Goal: Transaction & Acquisition: Subscribe to service/newsletter

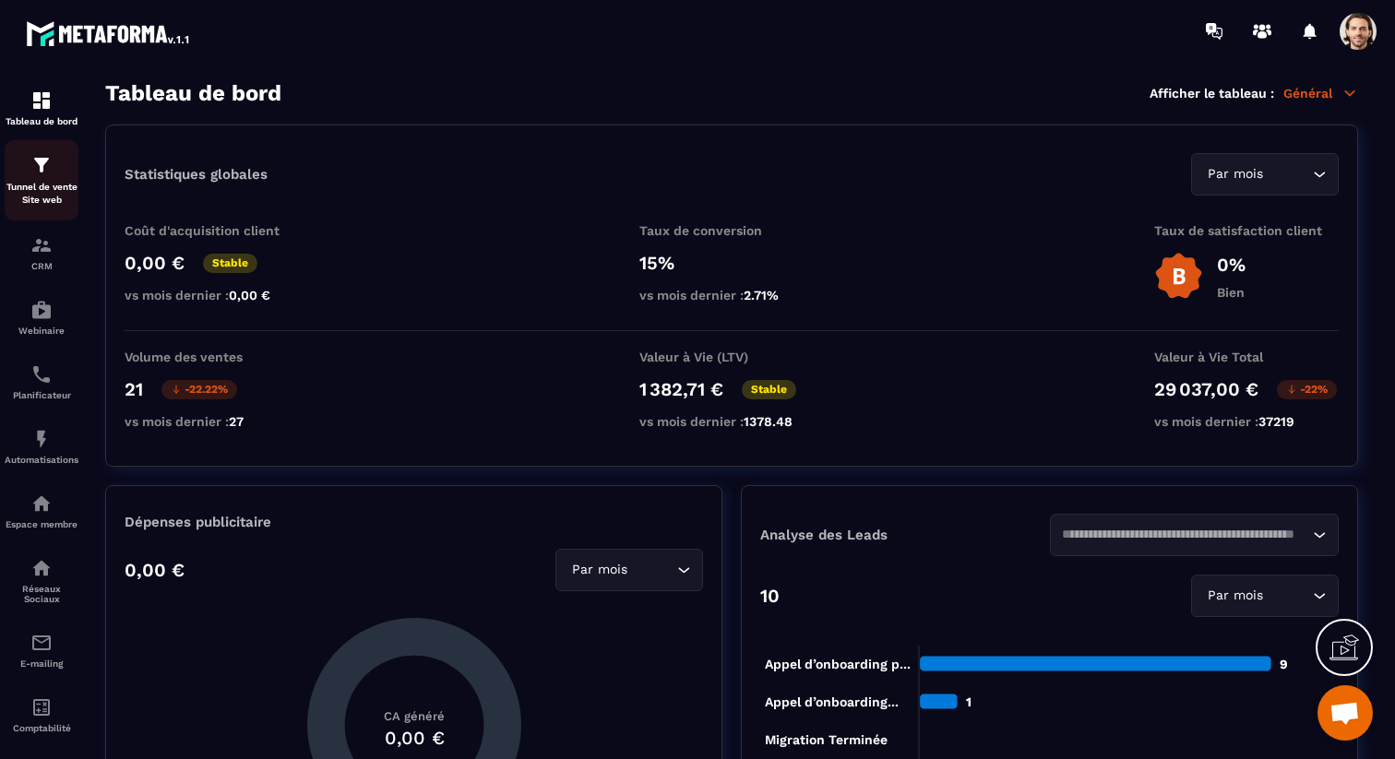
click at [28, 190] on p "Tunnel de vente Site web" at bounding box center [42, 194] width 74 height 26
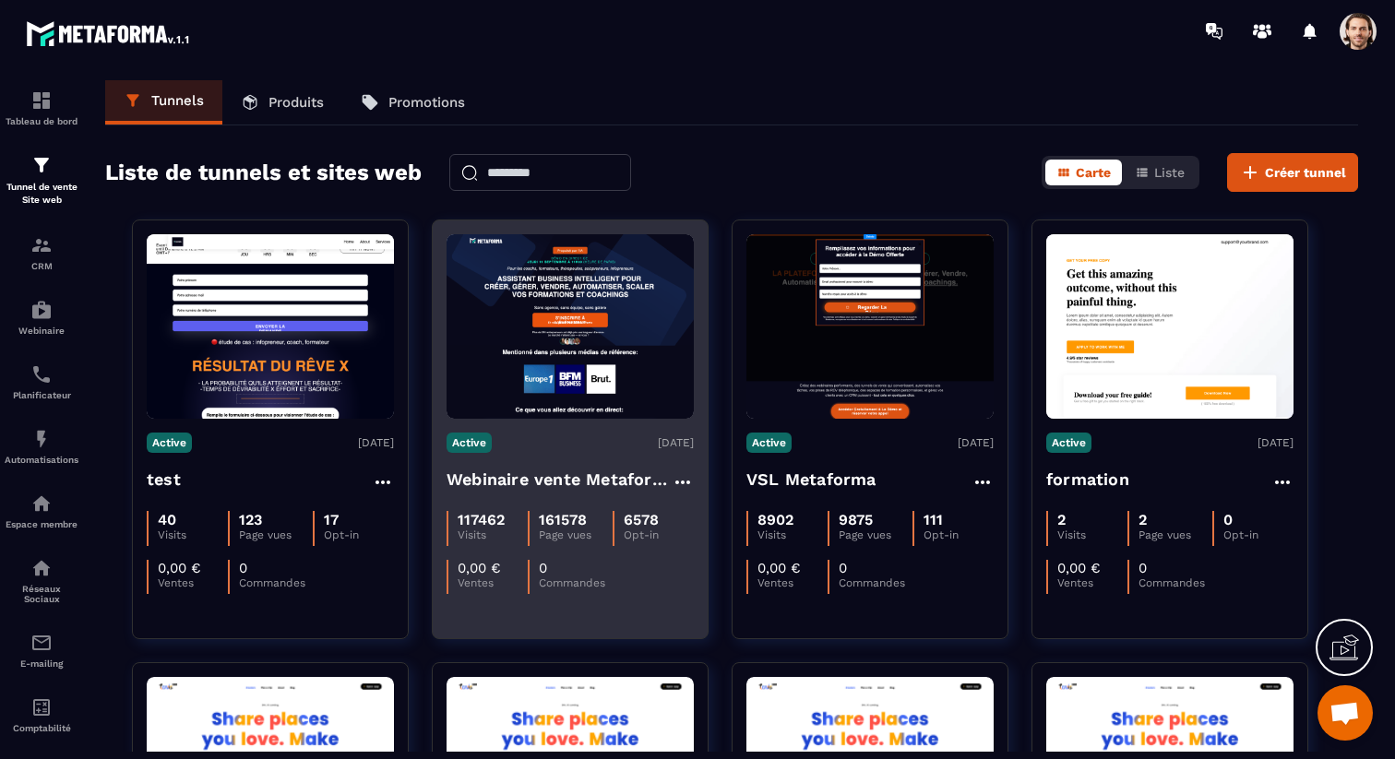
click at [559, 473] on h4 "Webinaire vente Metaforma" at bounding box center [558, 480] width 225 height 26
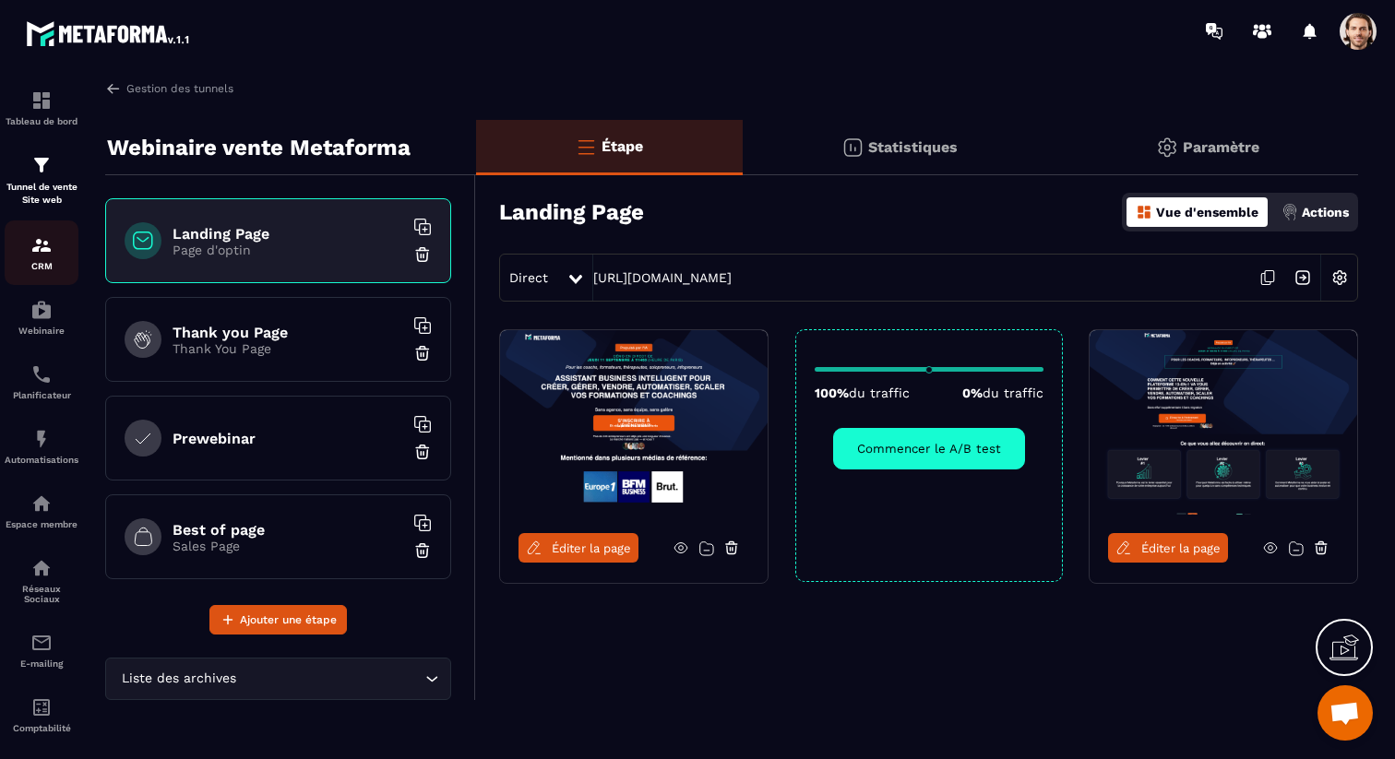
click at [42, 246] on img at bounding box center [41, 245] width 22 height 22
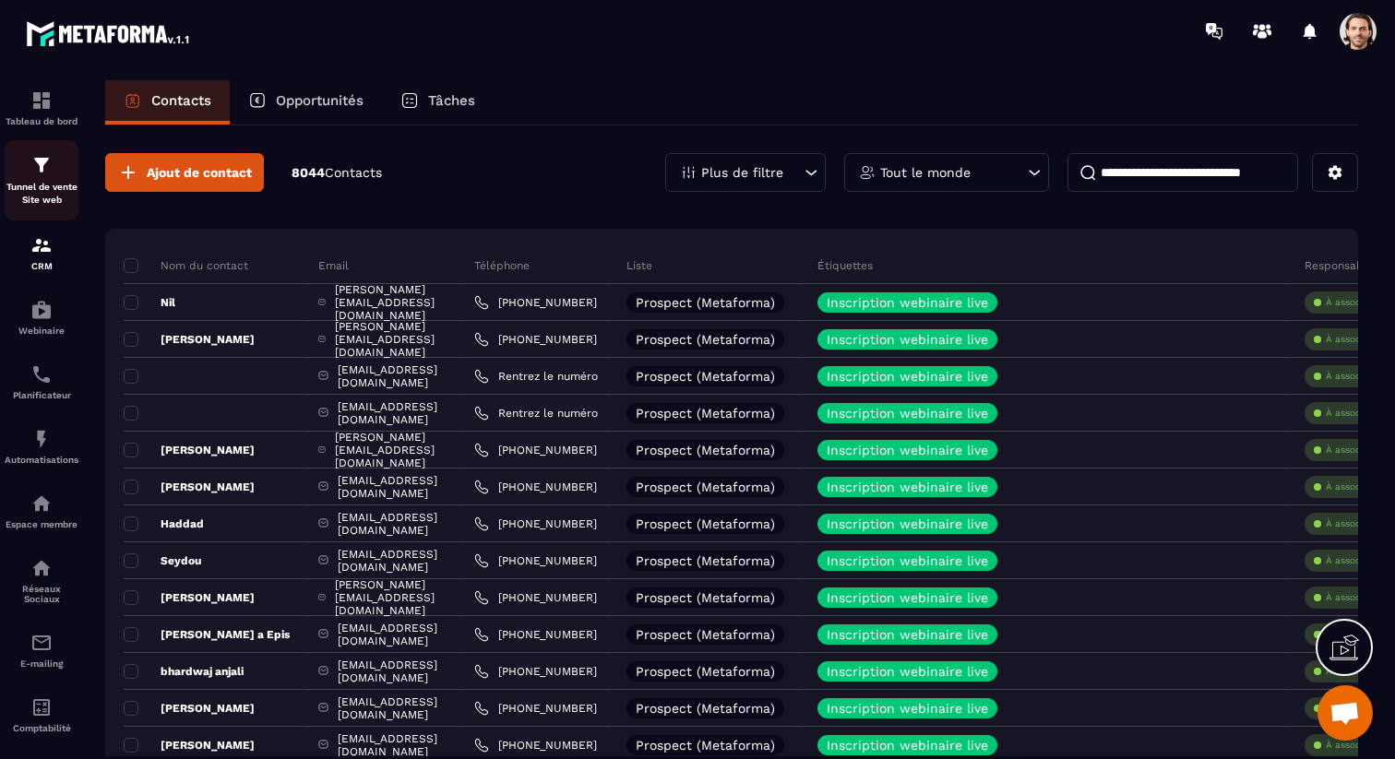
click at [52, 188] on p "Tunnel de vente Site web" at bounding box center [42, 194] width 74 height 26
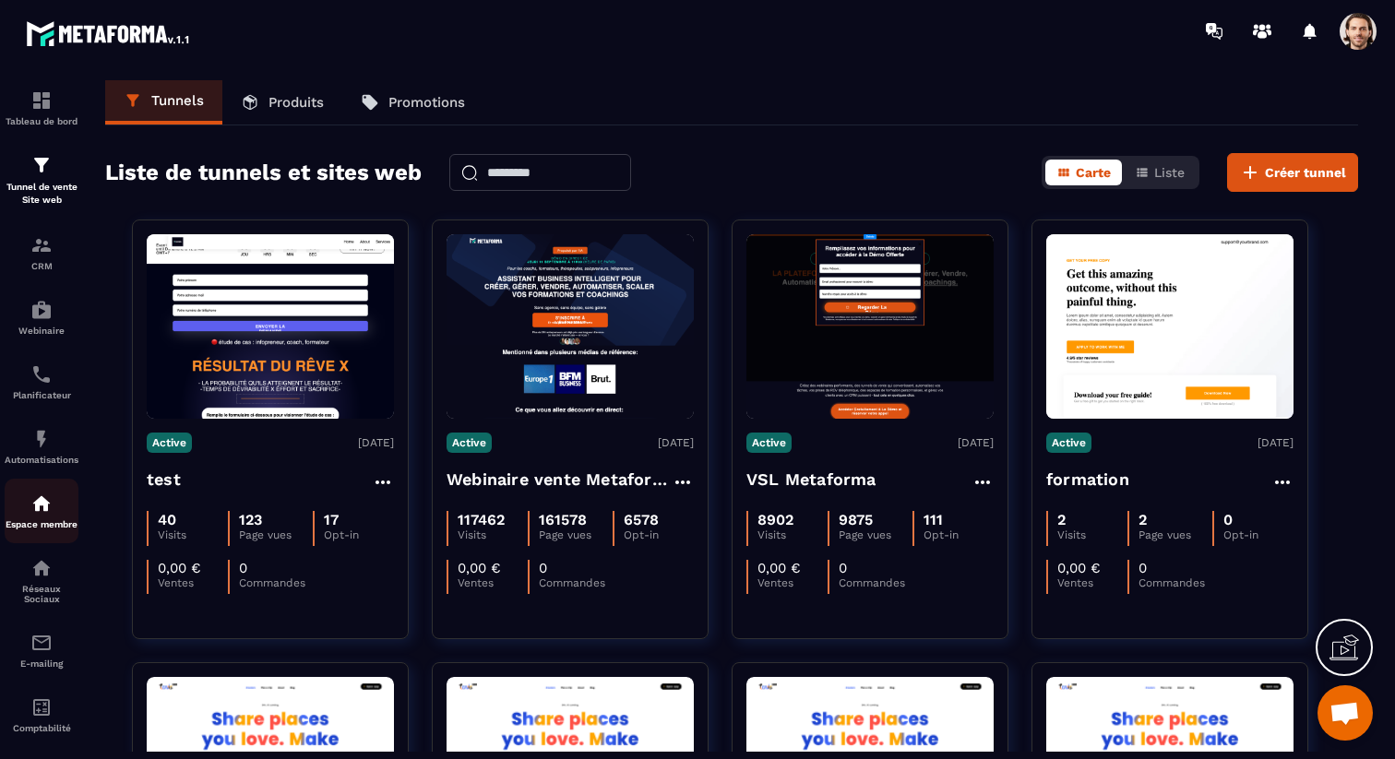
click at [61, 529] on p "Espace membre" at bounding box center [42, 524] width 74 height 10
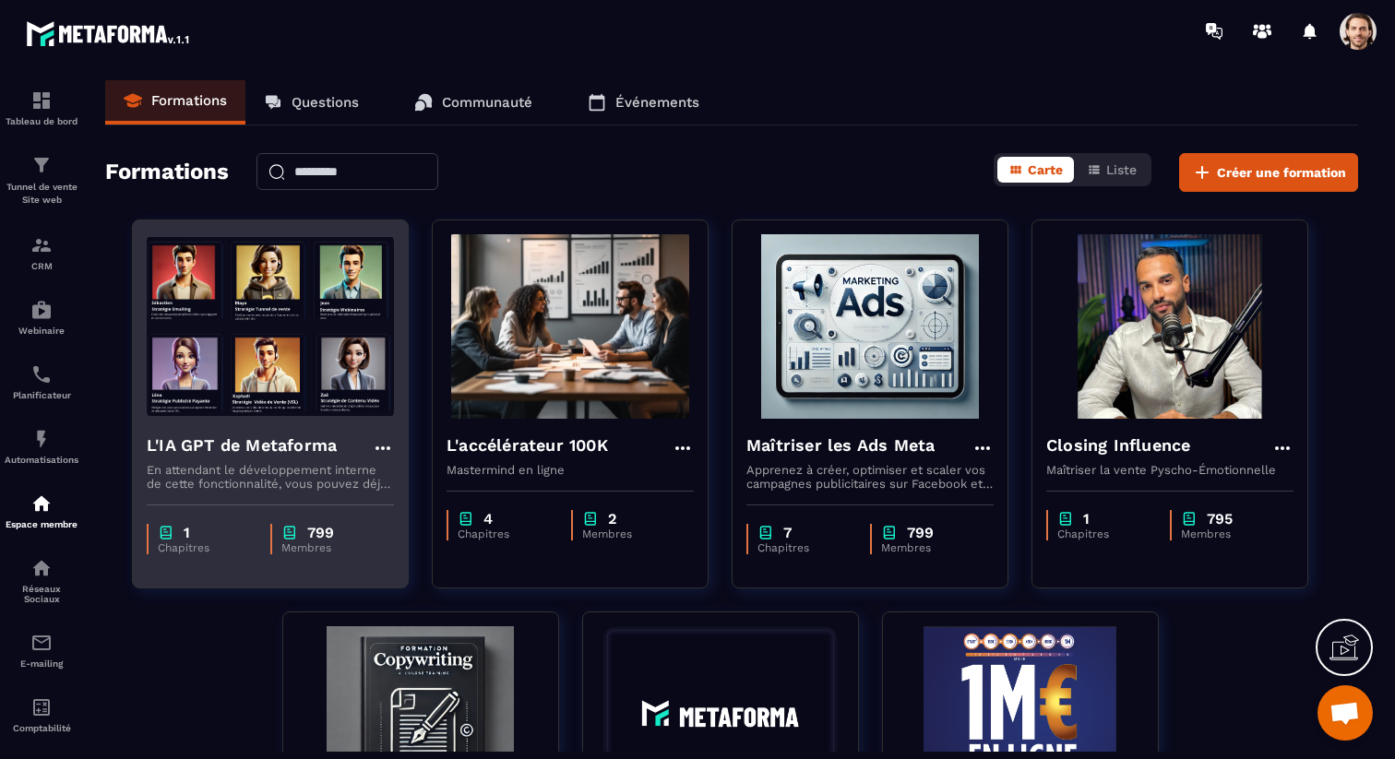
click at [288, 453] on h4 "L'IA GPT de Metaforma" at bounding box center [242, 446] width 190 height 26
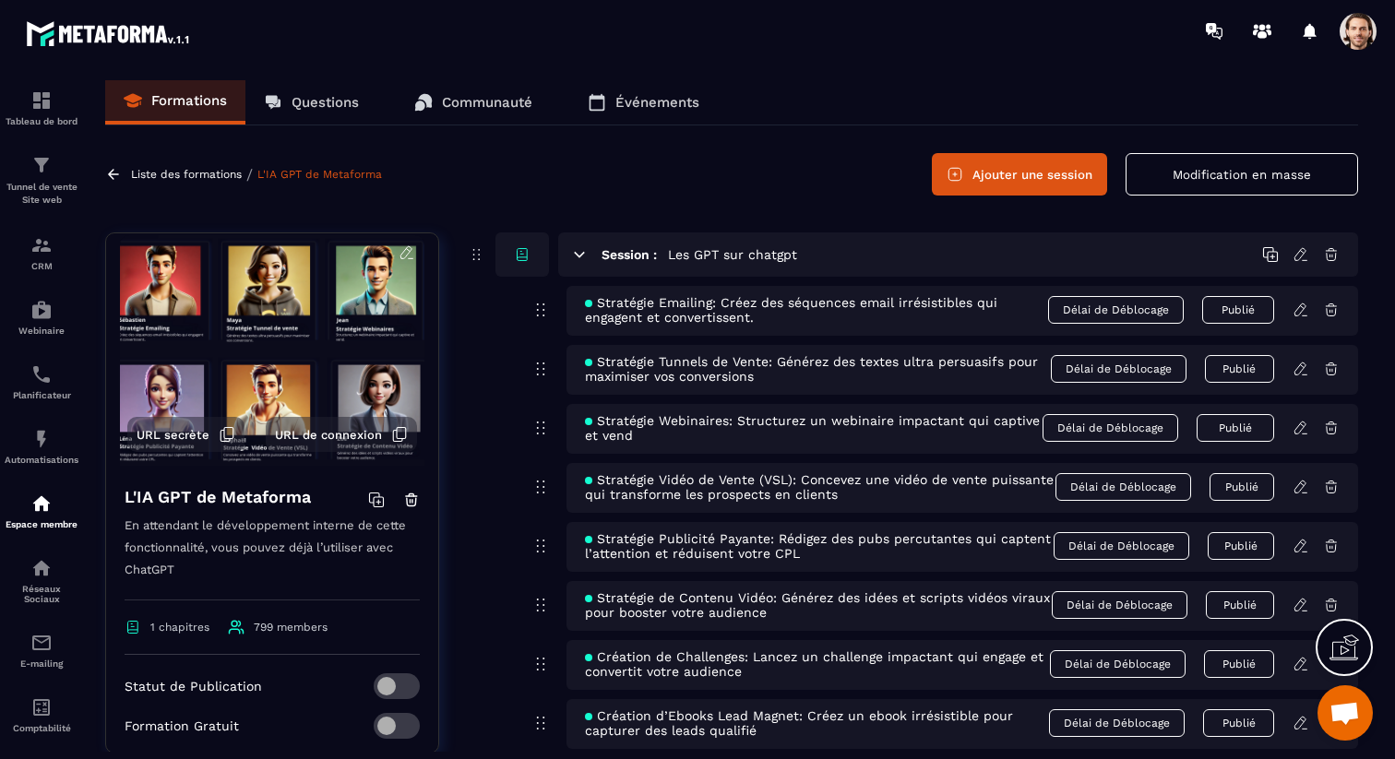
scroll to position [14, 0]
click at [177, 174] on p "Liste des formations" at bounding box center [186, 174] width 111 height 13
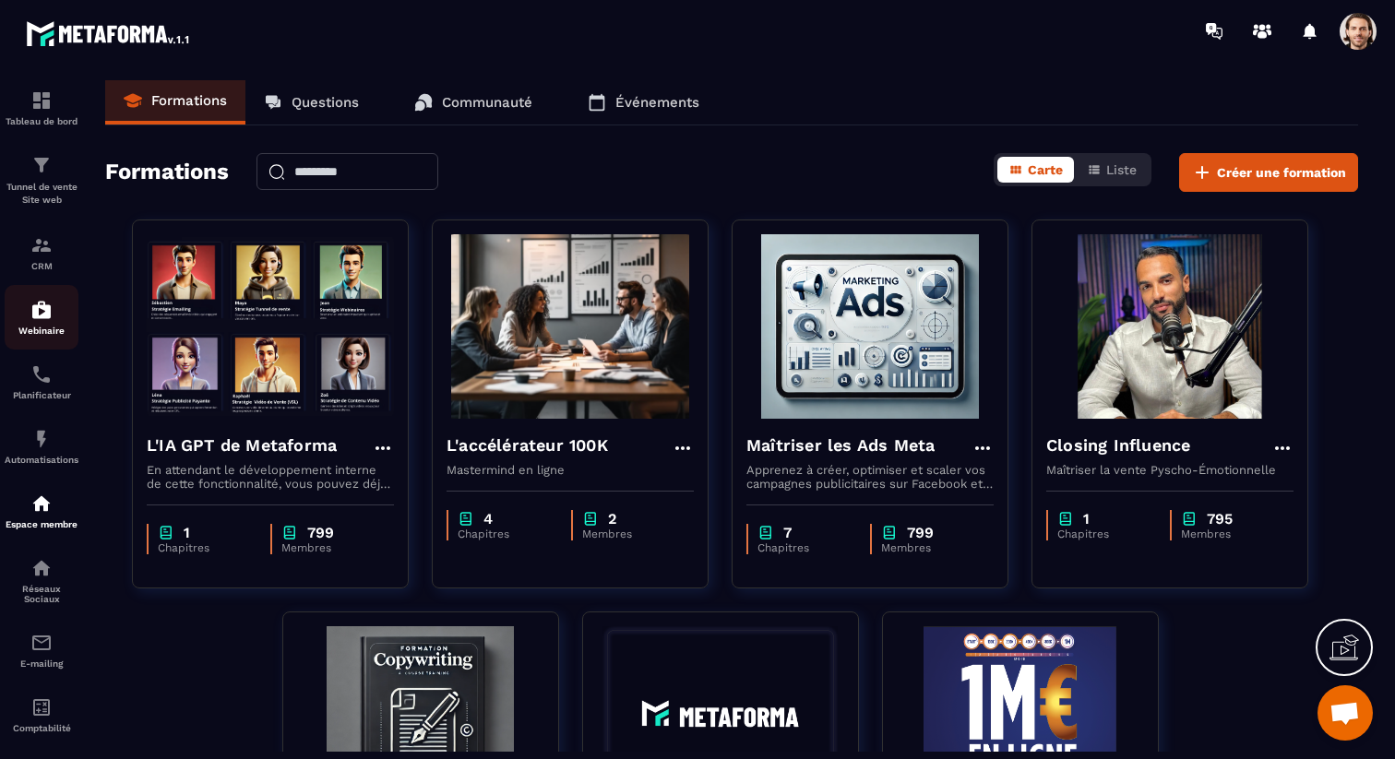
click at [54, 320] on div "Webinaire" at bounding box center [42, 317] width 74 height 37
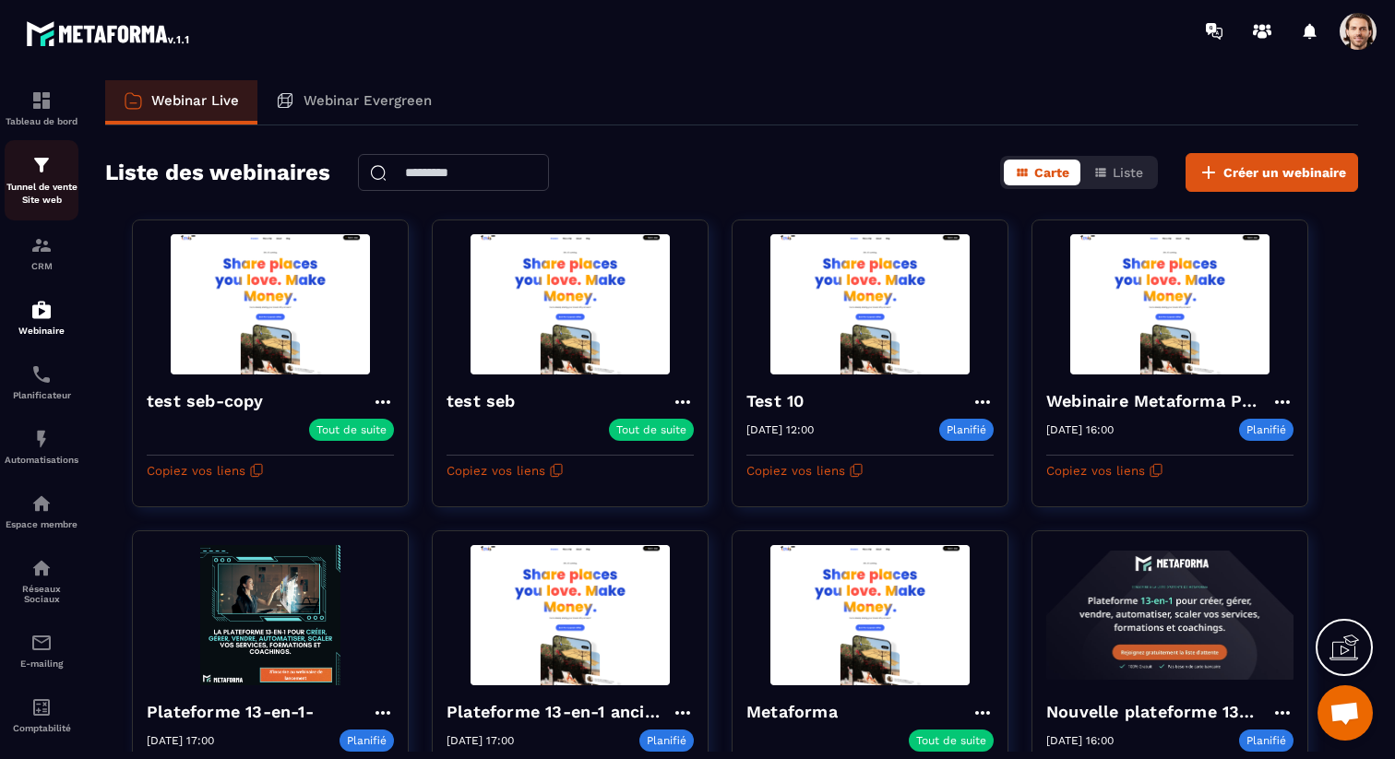
click at [63, 184] on p "Tunnel de vente Site web" at bounding box center [42, 194] width 74 height 26
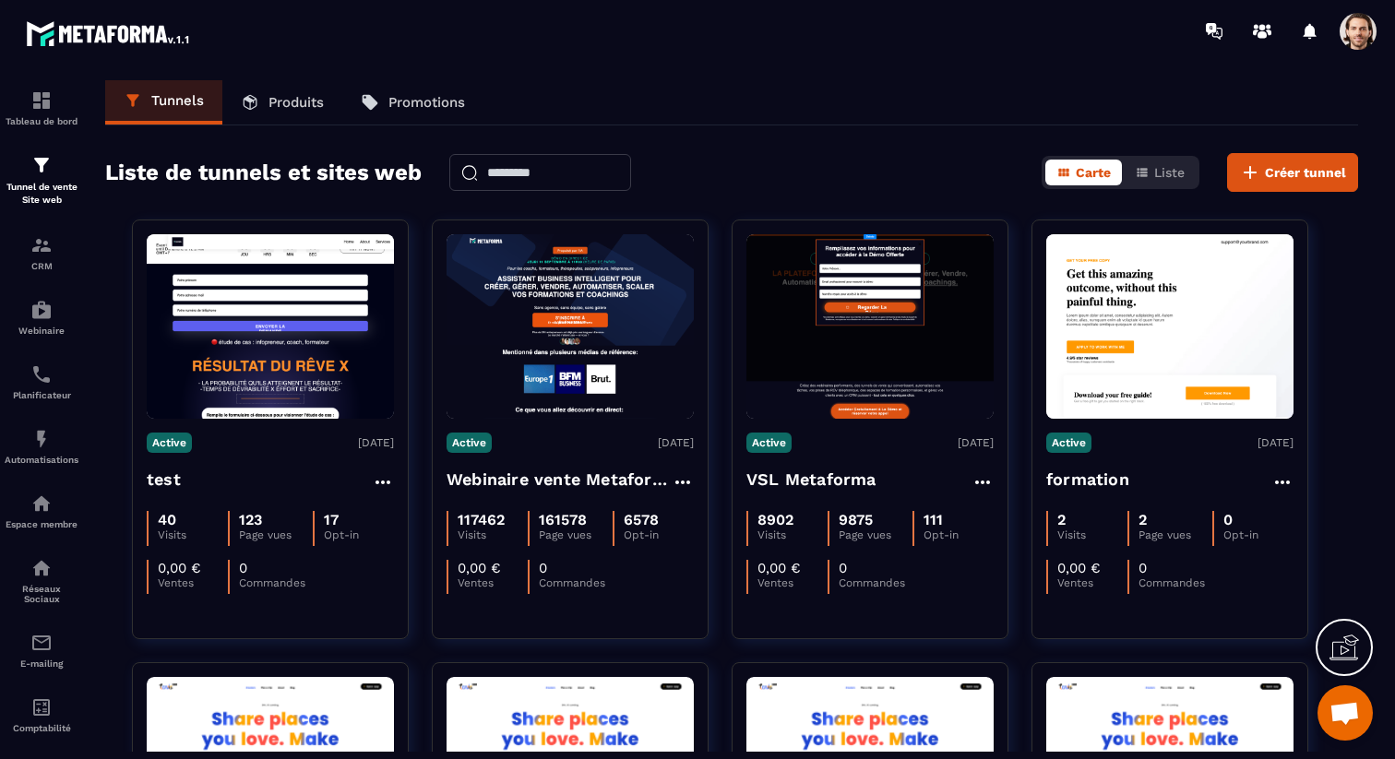
click at [290, 105] on p "Produits" at bounding box center [295, 102] width 55 height 17
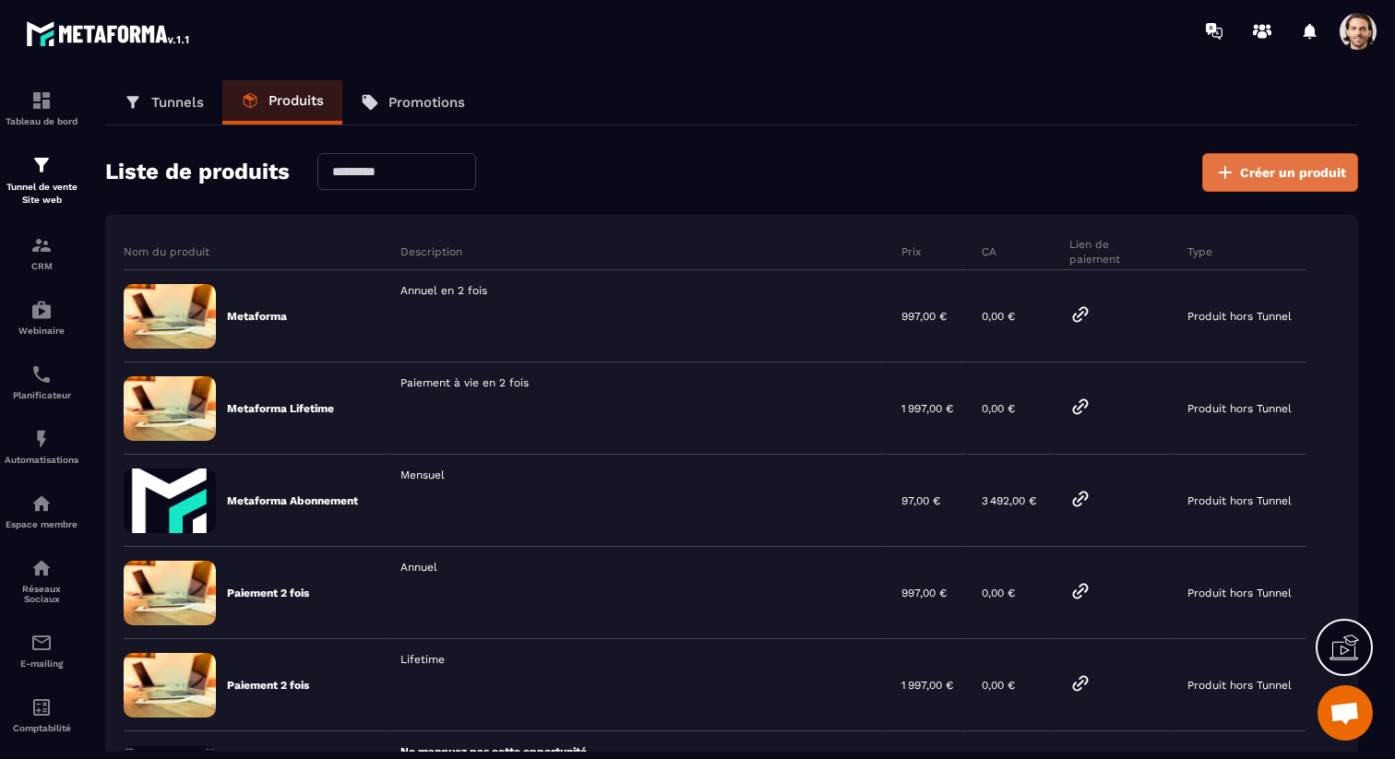
click at [1248, 168] on span "Créer un produit" at bounding box center [1293, 172] width 106 height 18
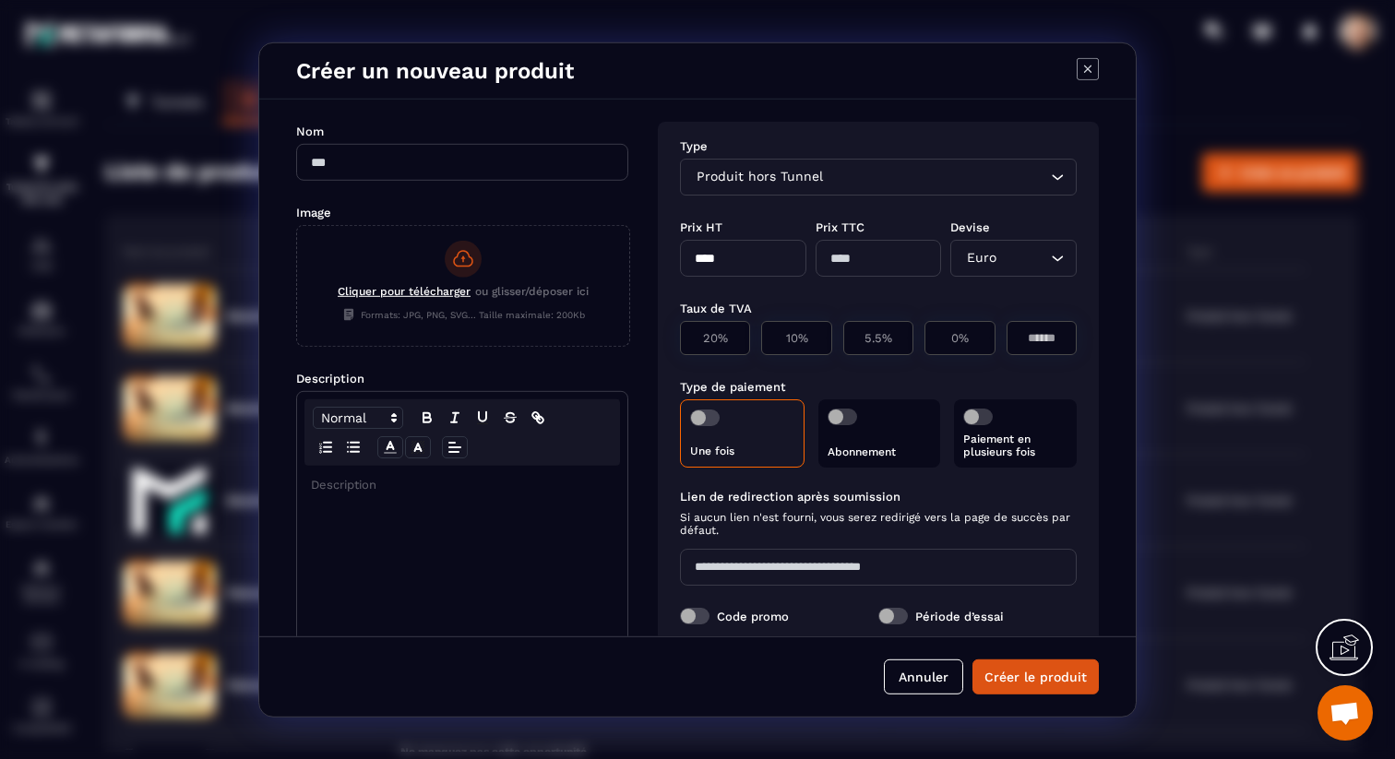
click at [1091, 67] on icon "Modal window" at bounding box center [1088, 68] width 22 height 22
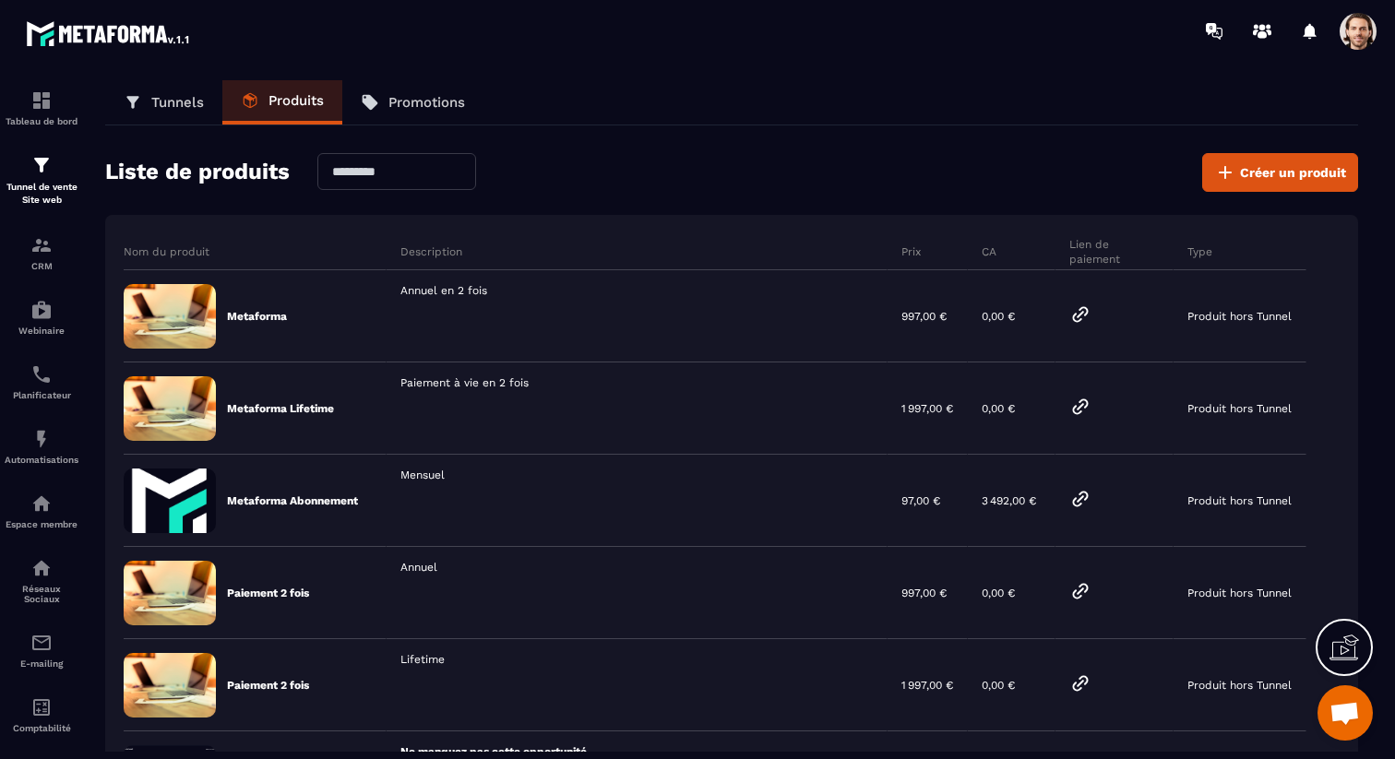
click at [1347, 27] on span at bounding box center [1357, 31] width 37 height 37
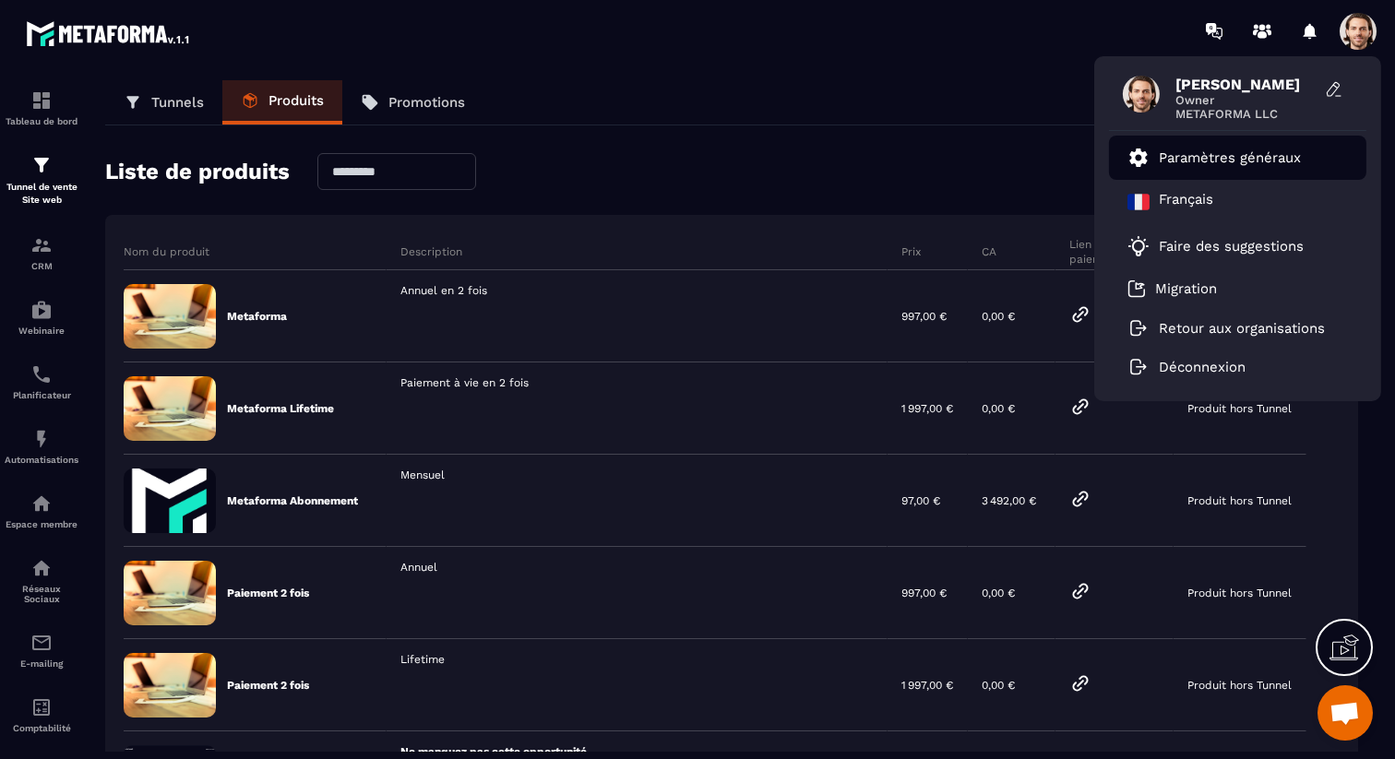
click at [1240, 157] on p "Paramètres généraux" at bounding box center [1230, 157] width 142 height 17
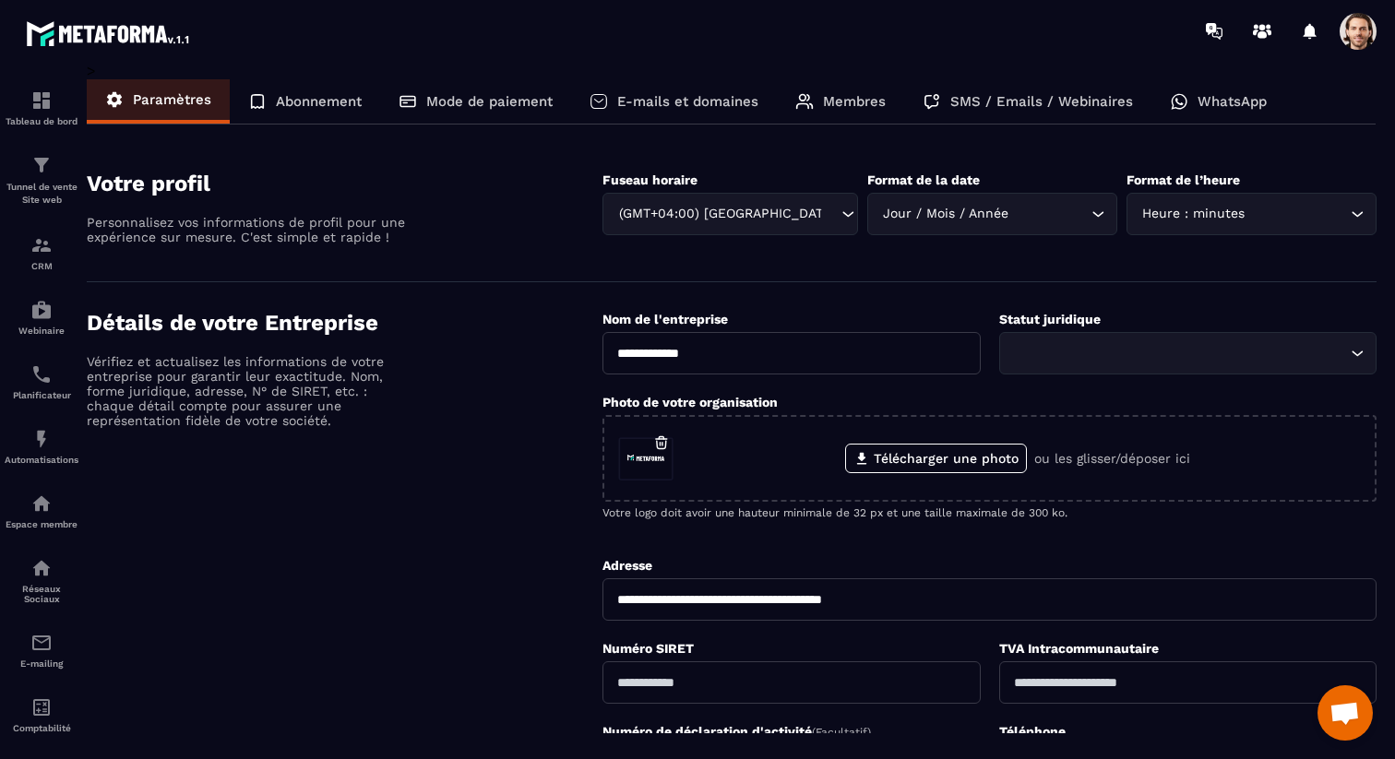
click at [467, 104] on p "Mode de paiement" at bounding box center [489, 101] width 126 height 17
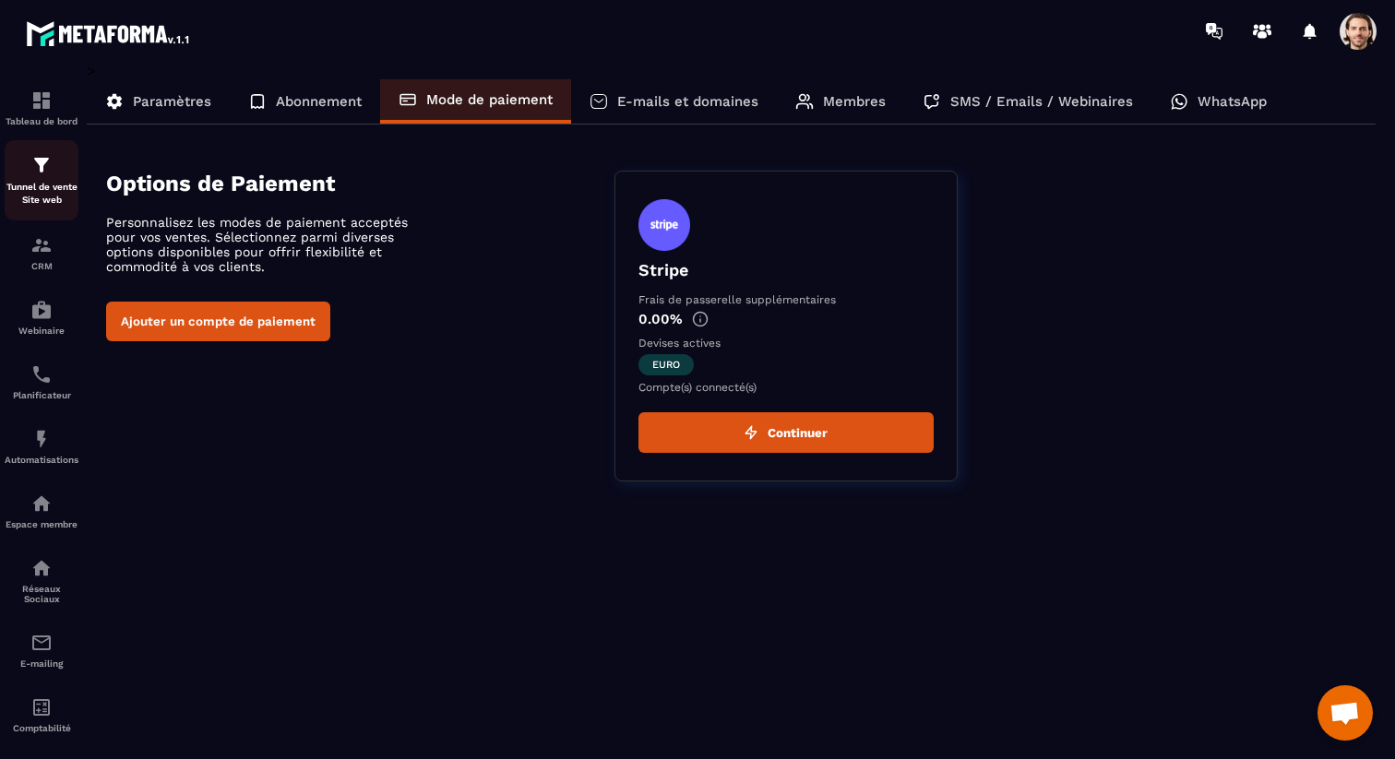
click at [51, 169] on img at bounding box center [41, 165] width 22 height 22
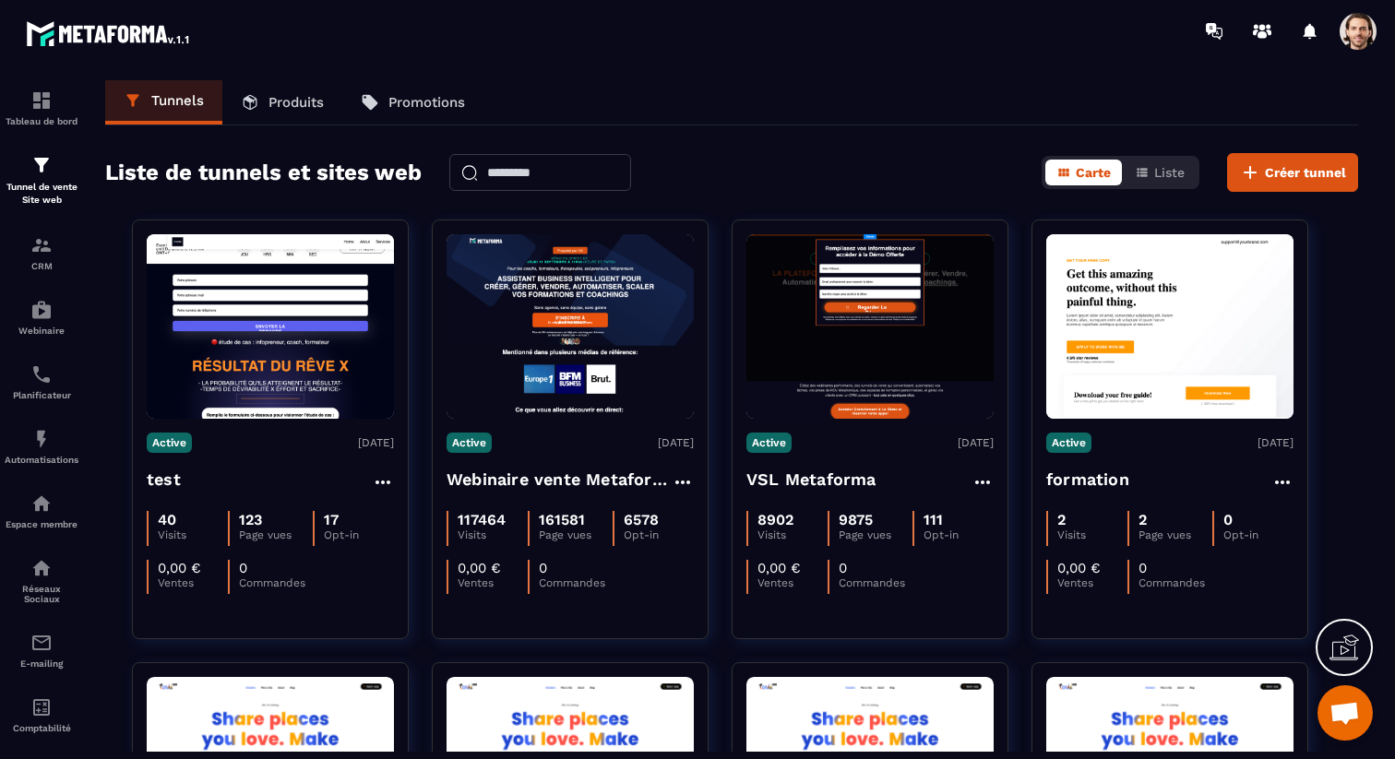
click at [1358, 29] on span at bounding box center [1357, 31] width 37 height 37
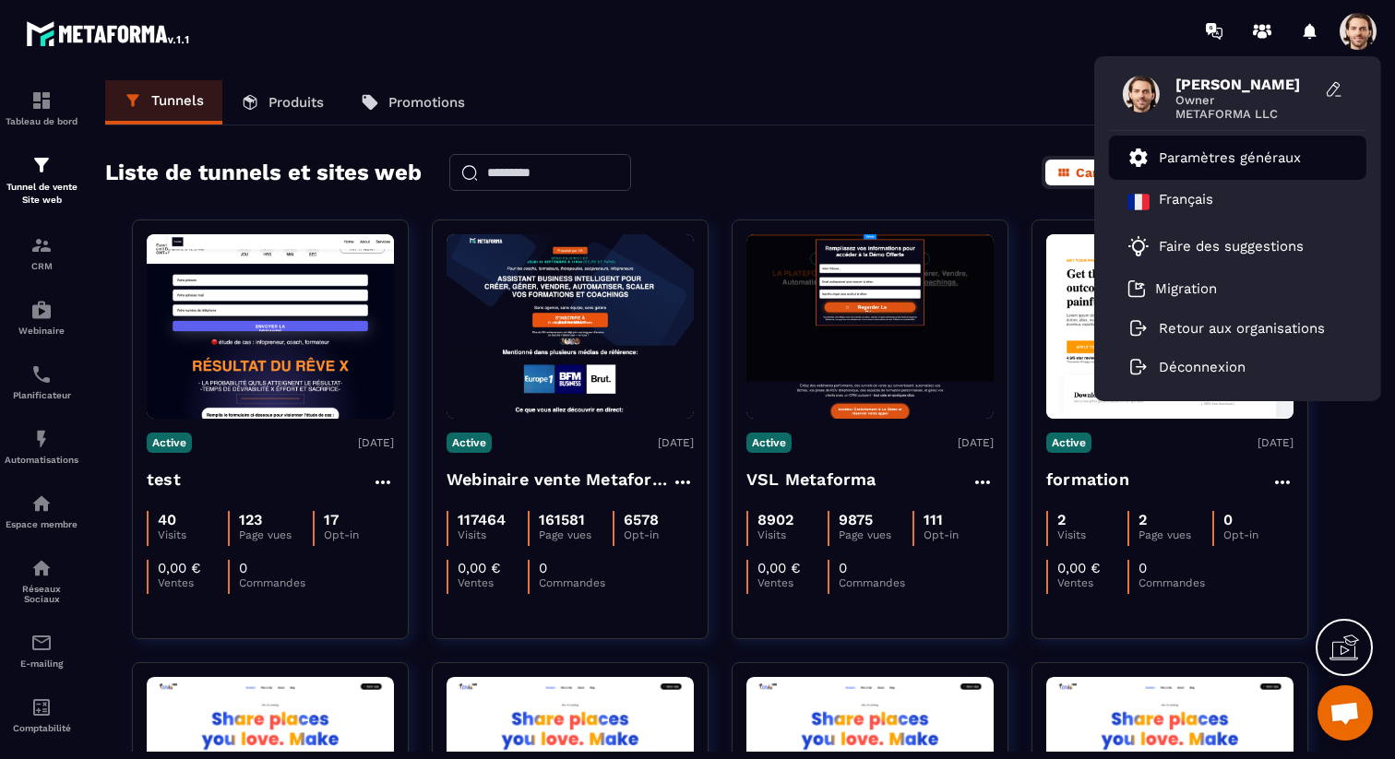
click at [1218, 156] on p "Paramètres généraux" at bounding box center [1230, 157] width 142 height 17
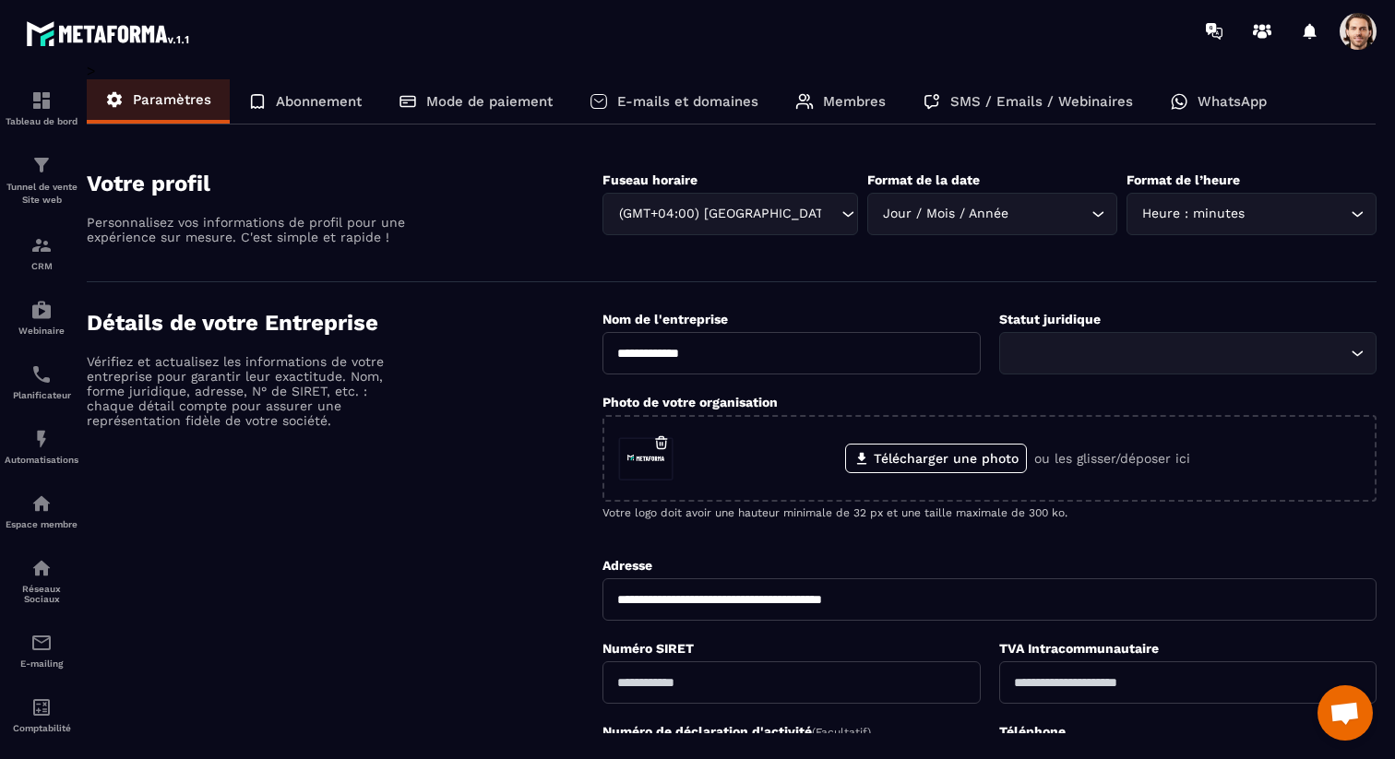
click at [303, 100] on p "Abonnement" at bounding box center [319, 101] width 86 height 17
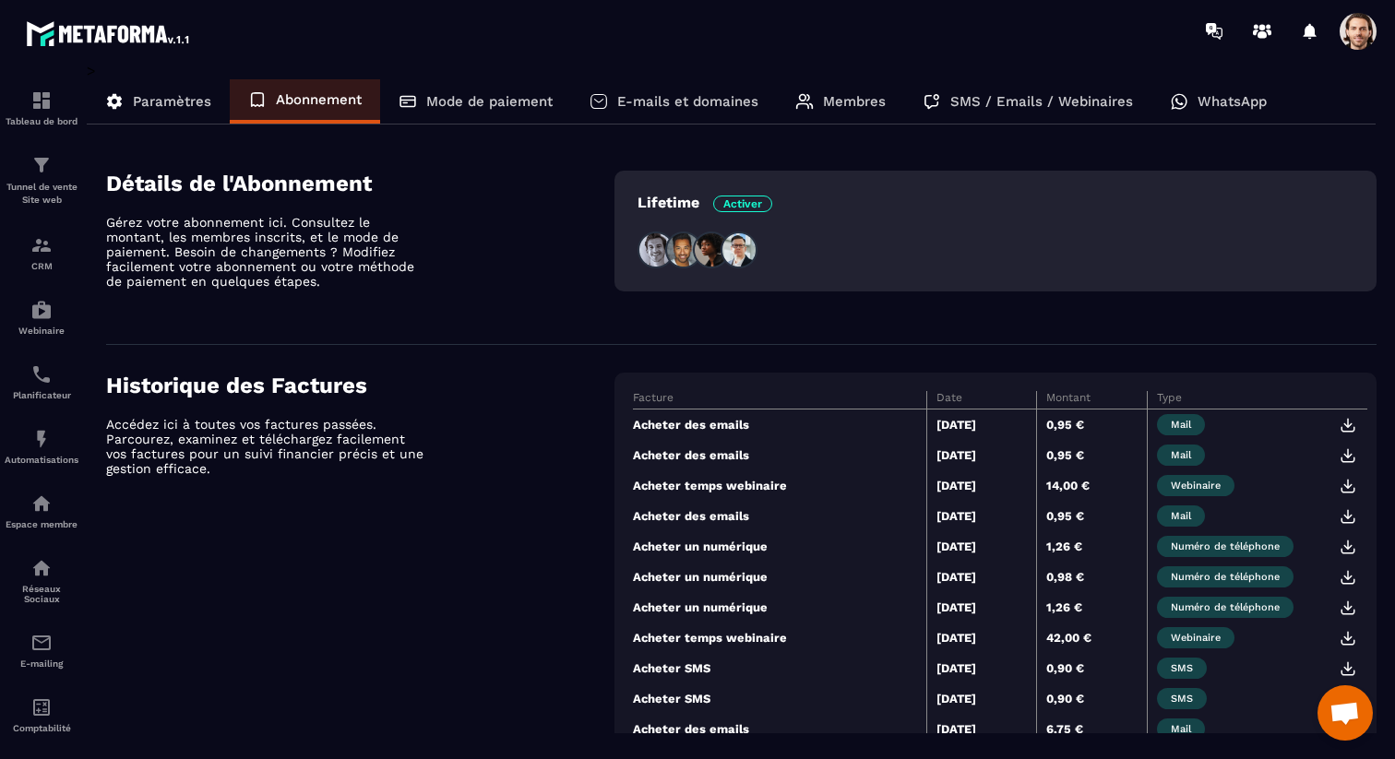
click at [166, 101] on p "Paramètres" at bounding box center [172, 101] width 78 height 17
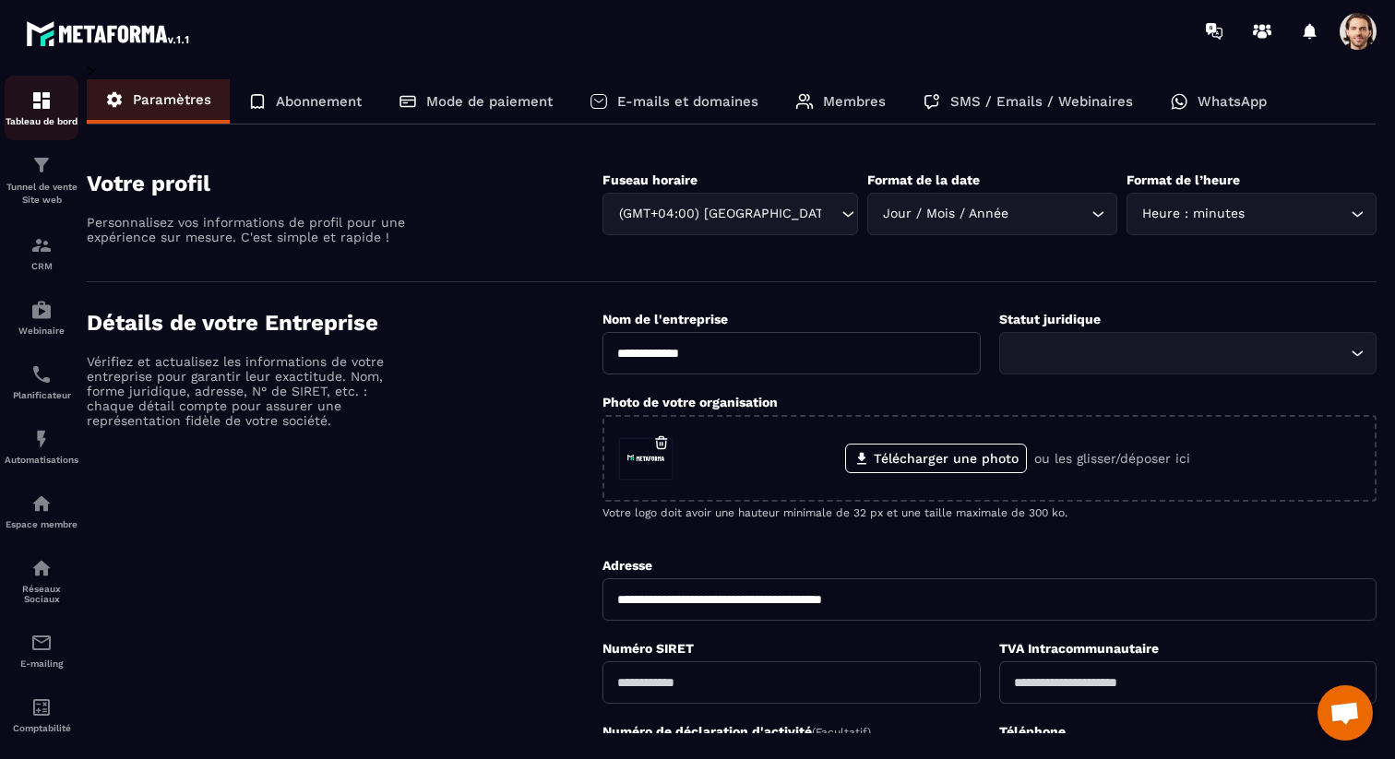
click at [29, 101] on div "Tableau de bord" at bounding box center [42, 107] width 74 height 37
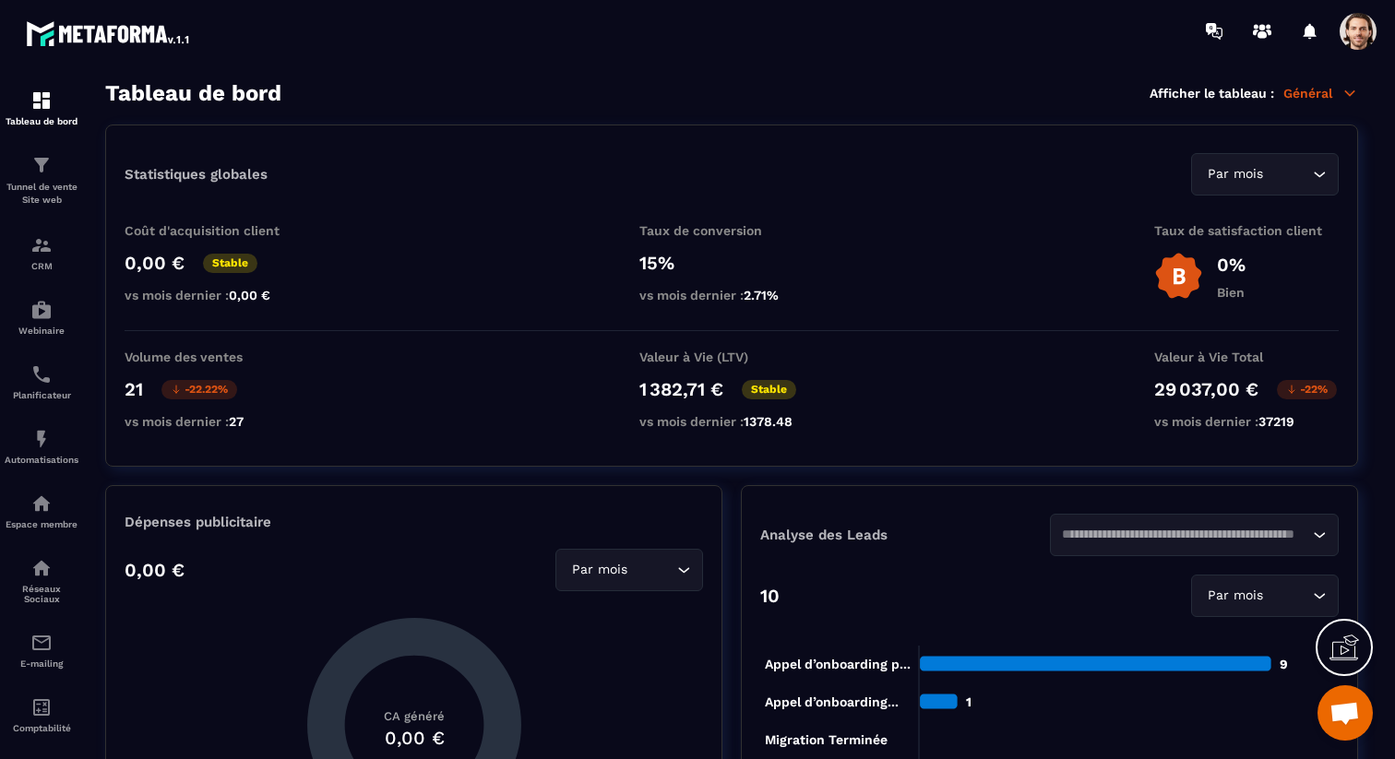
click at [1353, 39] on span at bounding box center [1357, 31] width 37 height 37
click at [1352, 39] on span at bounding box center [1357, 31] width 37 height 37
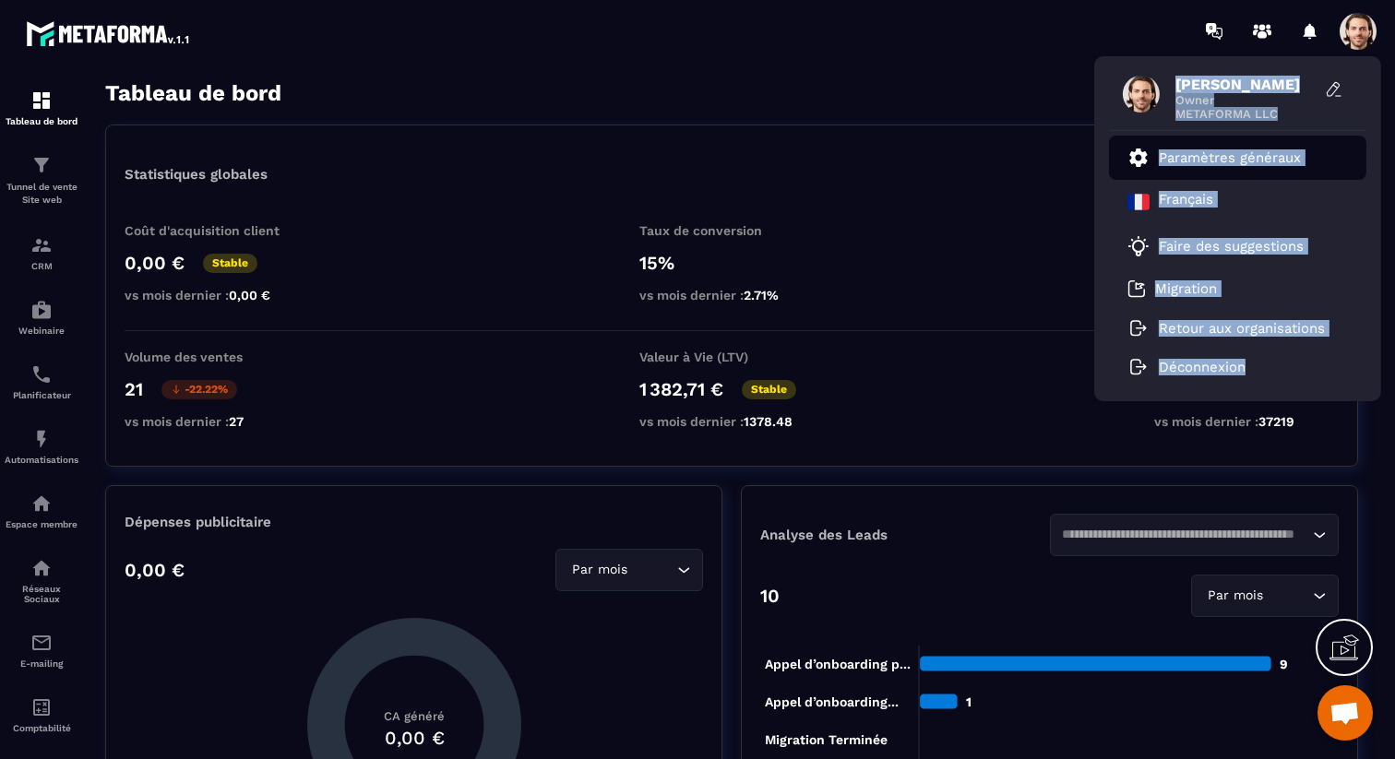
click at [1264, 157] on p "Paramètres généraux" at bounding box center [1230, 157] width 142 height 17
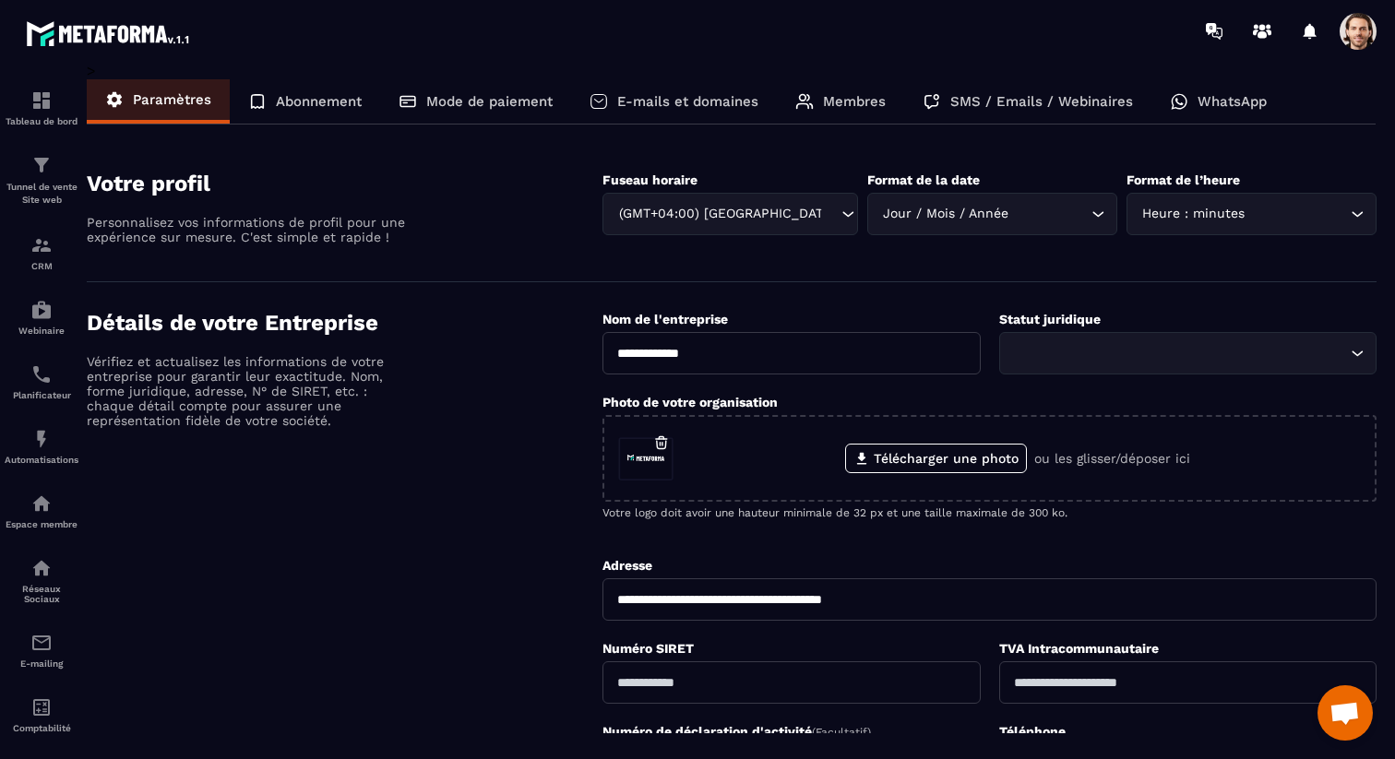
click at [1074, 104] on p "SMS / Emails / Webinaires" at bounding box center [1041, 101] width 183 height 17
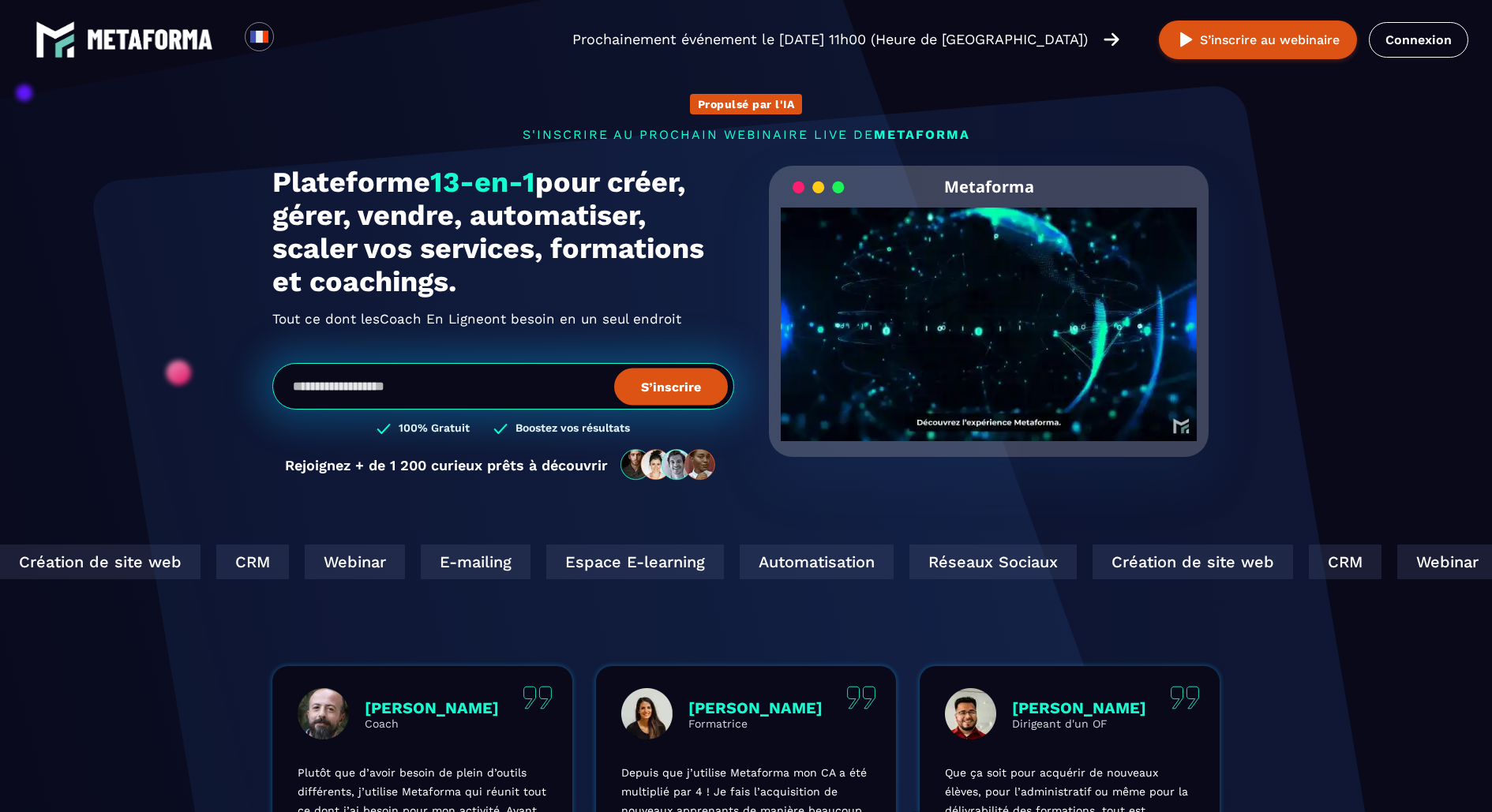
drag, startPoint x: 274, startPoint y: 181, endPoint x: 698, endPoint y: 285, distance: 436.6
click at [698, 287] on h1 "Plateforme 13-en-1 pour créer, gérer, vendre, automatiser, scaler vos services,…" at bounding box center [503, 232] width 462 height 133
click at [629, 295] on h1 "Plateforme 13-en-1 pour créer, gérer, vendre, automatiser, scaler vos services,…" at bounding box center [503, 232] width 462 height 133
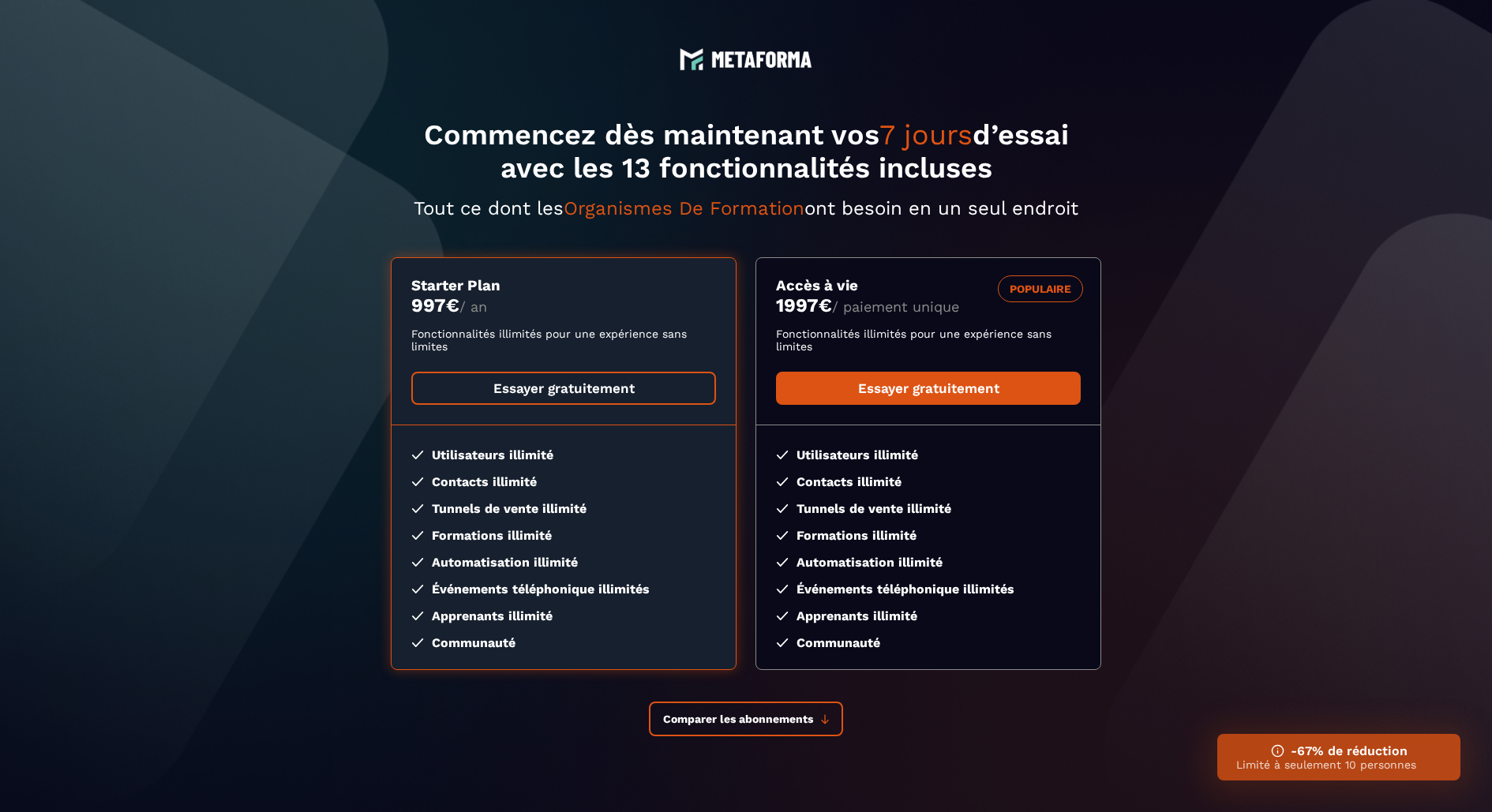
click at [600, 394] on link "Essayer gratuitement" at bounding box center [564, 388] width 305 height 33
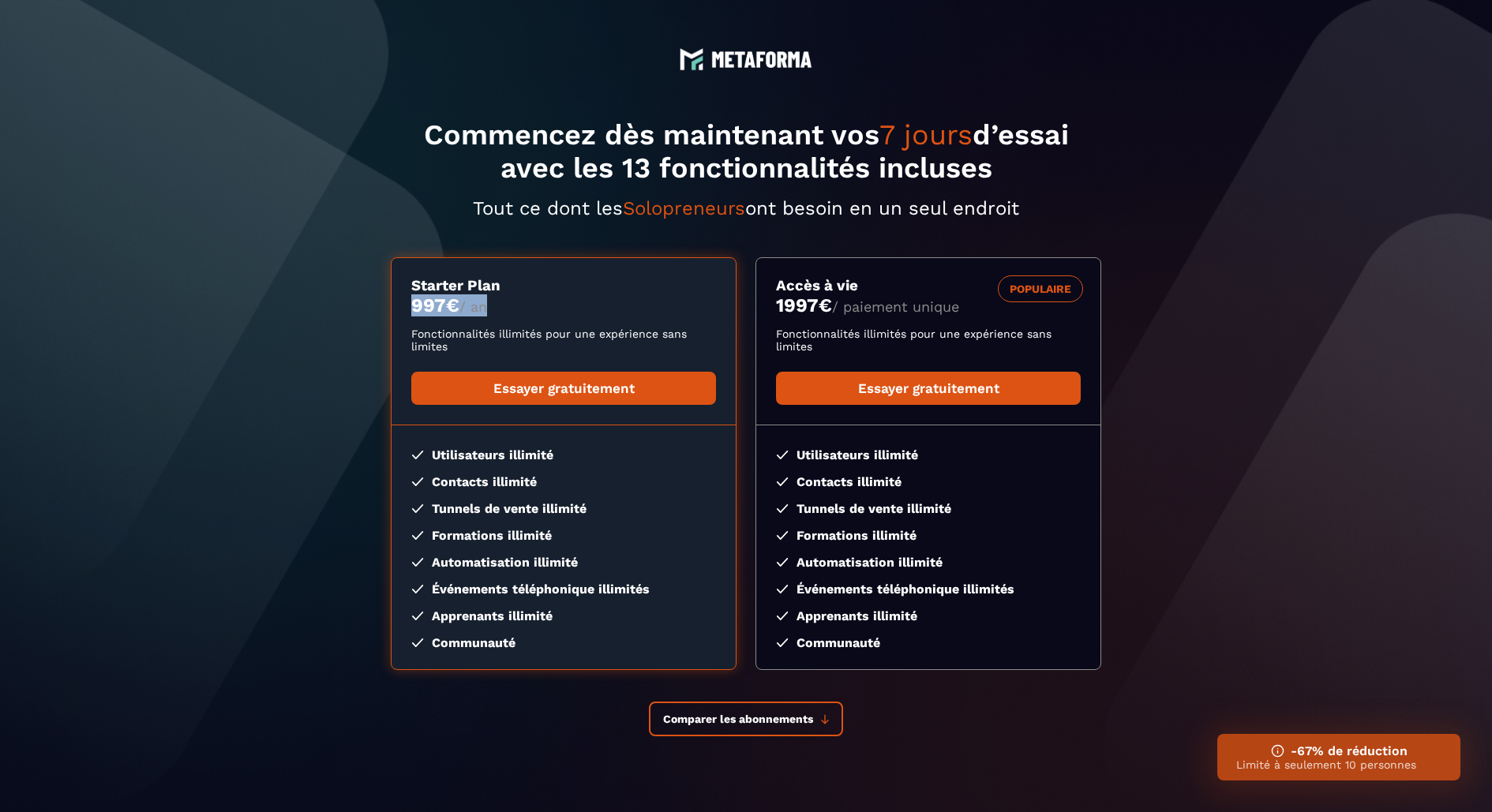
drag, startPoint x: 405, startPoint y: 297, endPoint x: 490, endPoint y: 301, distance: 85.1
click at [490, 301] on div "Starter Plan 997 € / an Fonctionnalités illimités pour une expérience sans limi…" at bounding box center [564, 341] width 344 height 127
click at [510, 301] on p "997 € / an" at bounding box center [564, 305] width 305 height 22
drag, startPoint x: 781, startPoint y: 287, endPoint x: 526, endPoint y: 255, distance: 257.0
click at [805, 275] on div "POPULAIRE Accès à vie 1997 € / paiement unique Fonctionnalités illimités pour u…" at bounding box center [929, 464] width 346 height 412
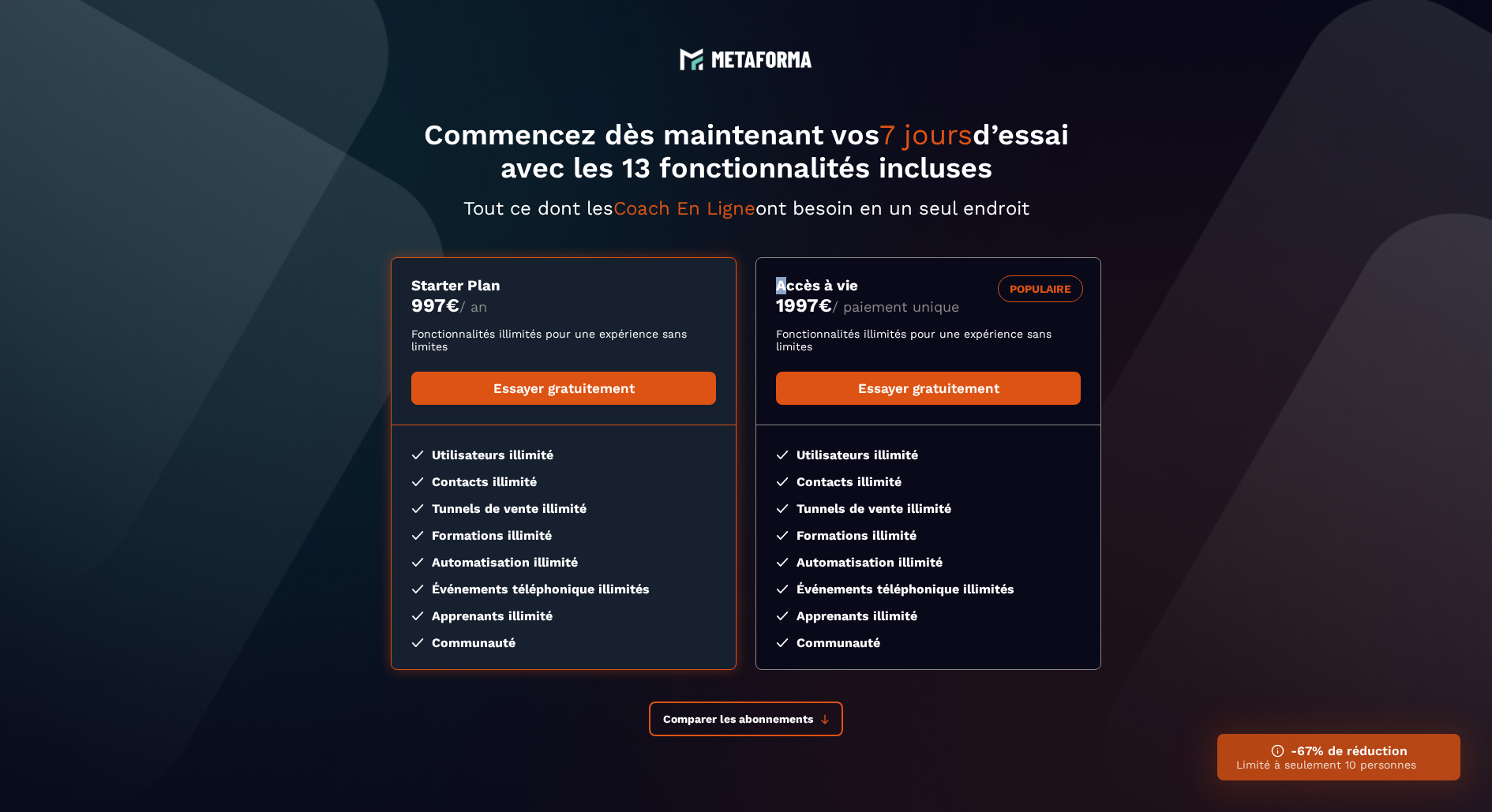
drag, startPoint x: 396, startPoint y: 271, endPoint x: 516, endPoint y: 312, distance: 126.8
click at [516, 312] on div "Starter Plan 997 € / an Fonctionnalités illimités pour une expérience sans limi…" at bounding box center [564, 464] width 346 height 412
drag, startPoint x: 782, startPoint y: 277, endPoint x: 972, endPoint y: 322, distance: 195.3
click at [972, 322] on div "POPULAIRE Accès à vie 1997 € / paiement unique Fonctionnalités illimités pour u…" at bounding box center [929, 341] width 344 height 127
click at [966, 319] on div "POPULAIRE Accès à vie 1997 € / paiement unique Fonctionnalités illimités pour u…" at bounding box center [929, 341] width 344 height 127
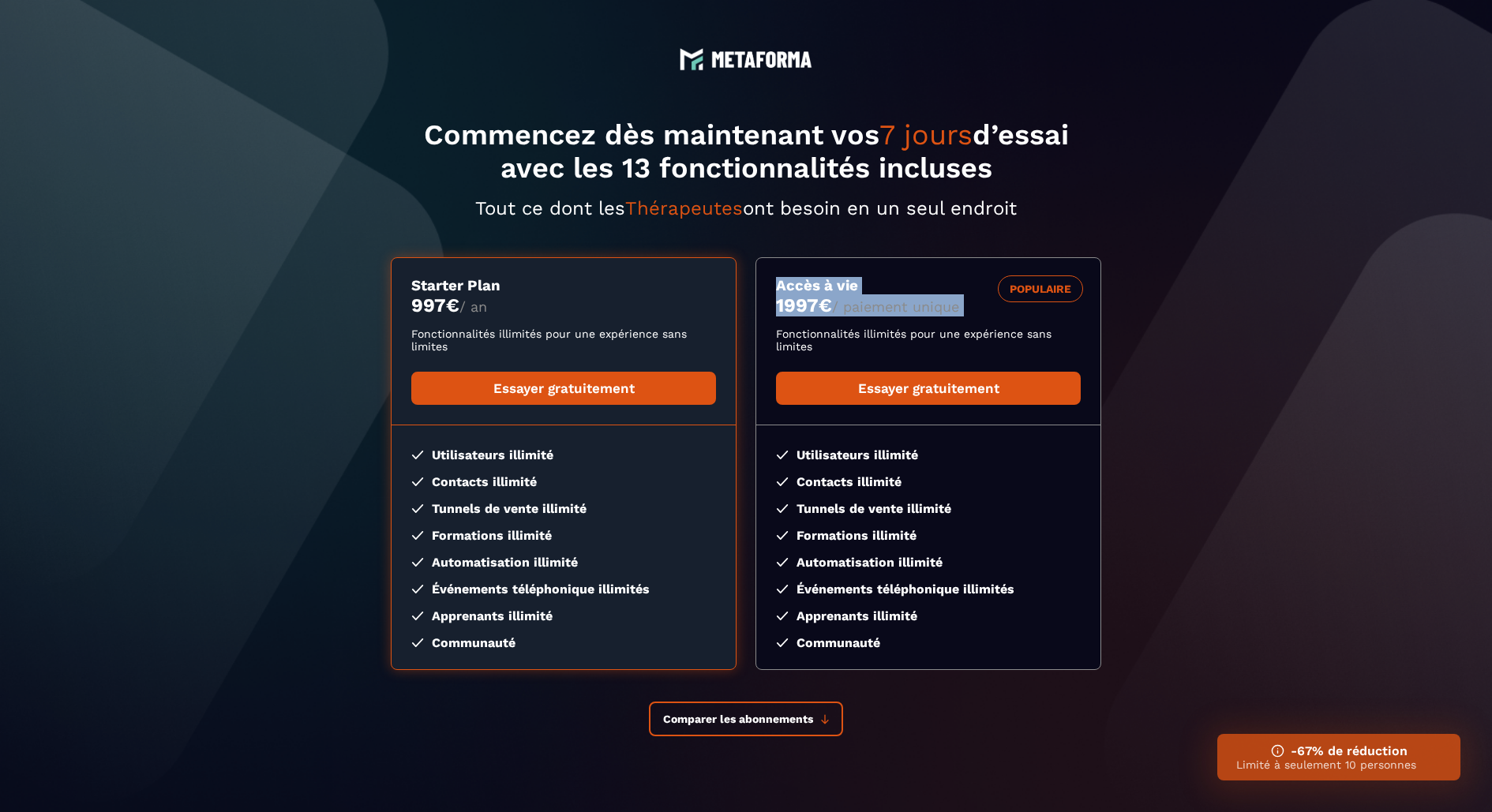
click at [1132, 321] on section "Commencez dès maintenant vos 7 jours d’essai avec les 13 fonctionnalités inclus…" at bounding box center [746, 431] width 1492 height 862
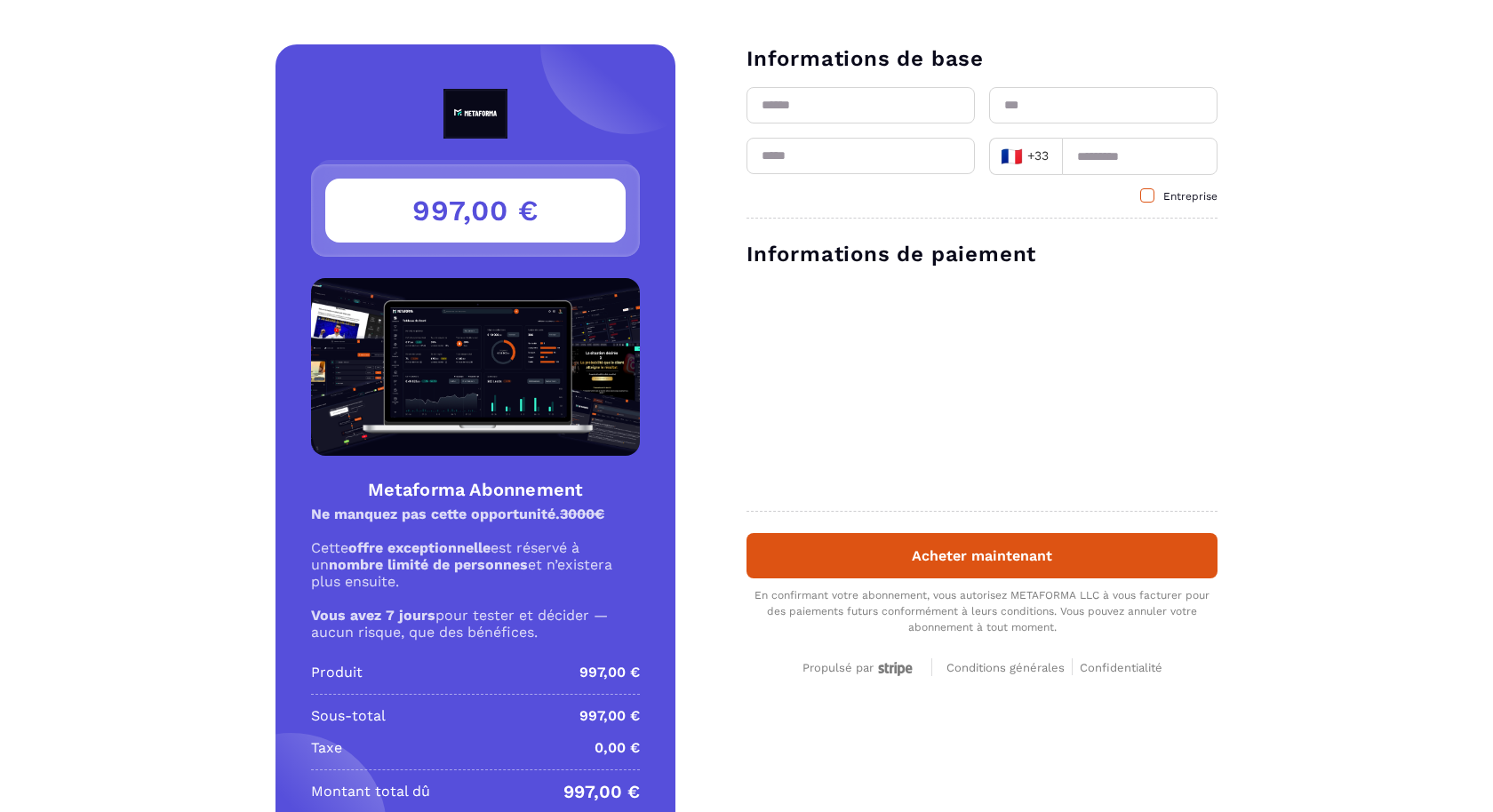
click at [1151, 192] on span at bounding box center [1147, 196] width 14 height 14
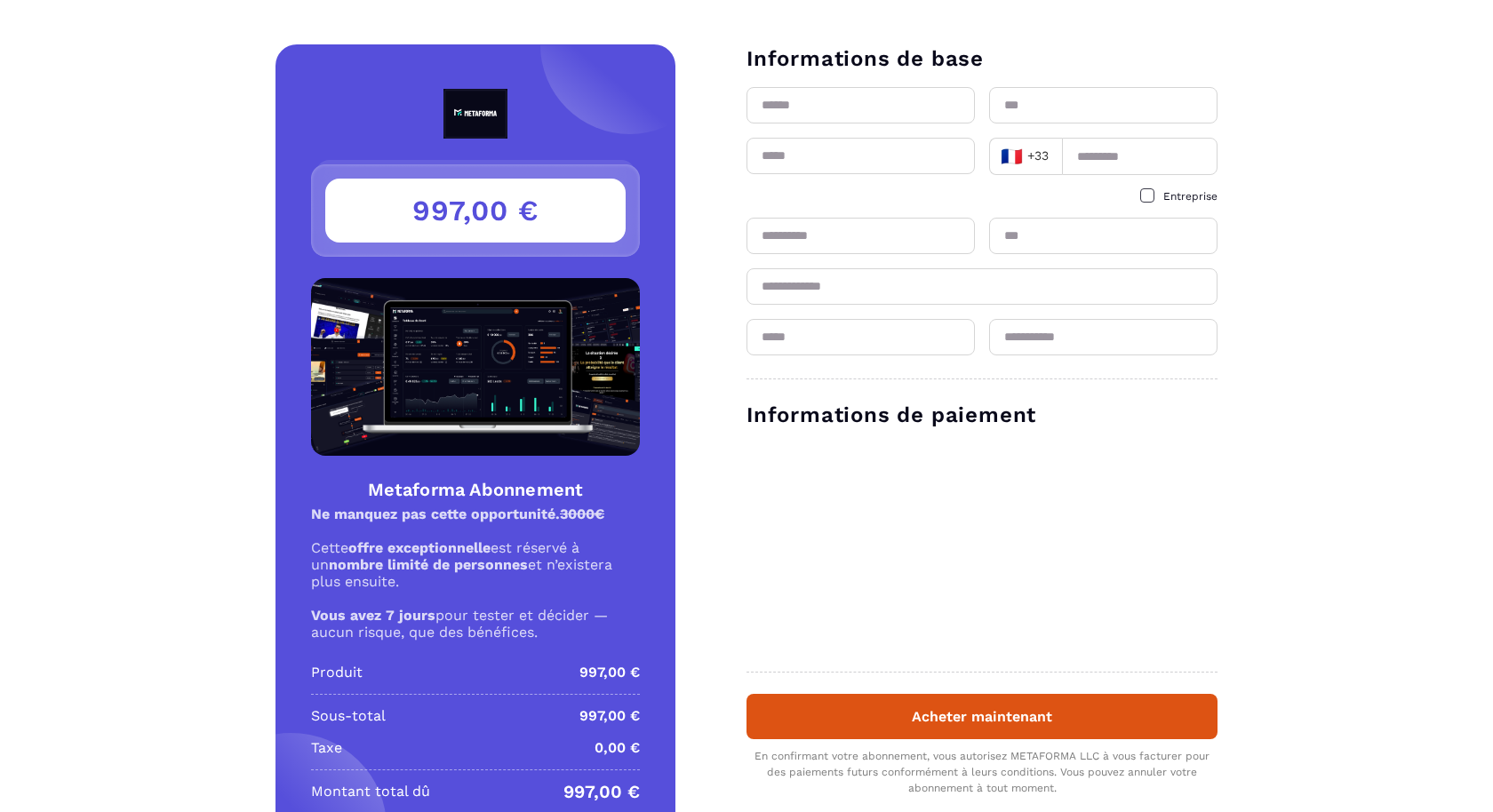
scroll to position [98, 0]
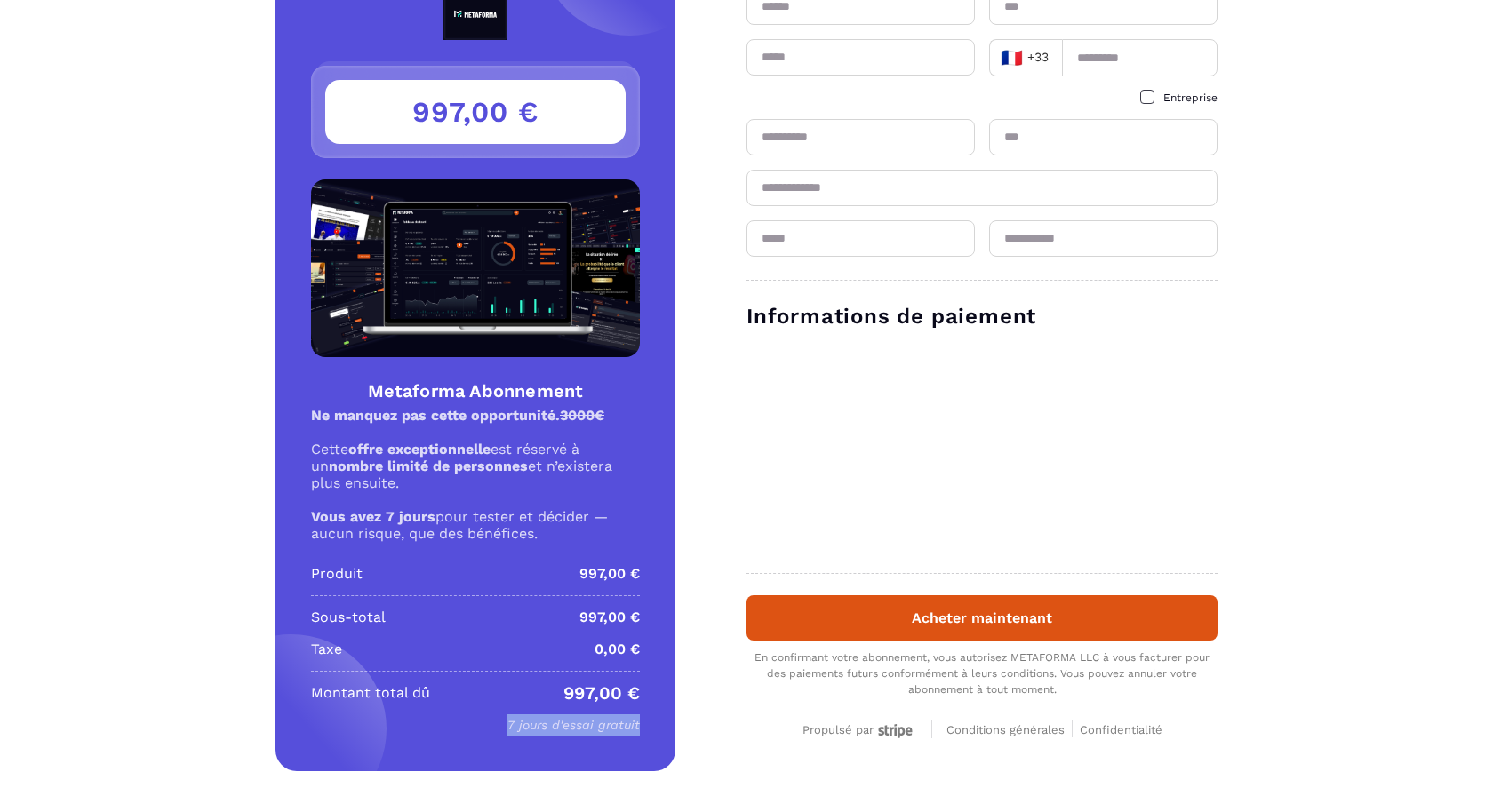
drag, startPoint x: 506, startPoint y: 719, endPoint x: 649, endPoint y: 721, distance: 143.0
click at [649, 721] on div "997,00 € Metaforma Abonnement Ne manquez pas cette opportunité. 3000€ Cette off…" at bounding box center [475, 358] width 400 height 825
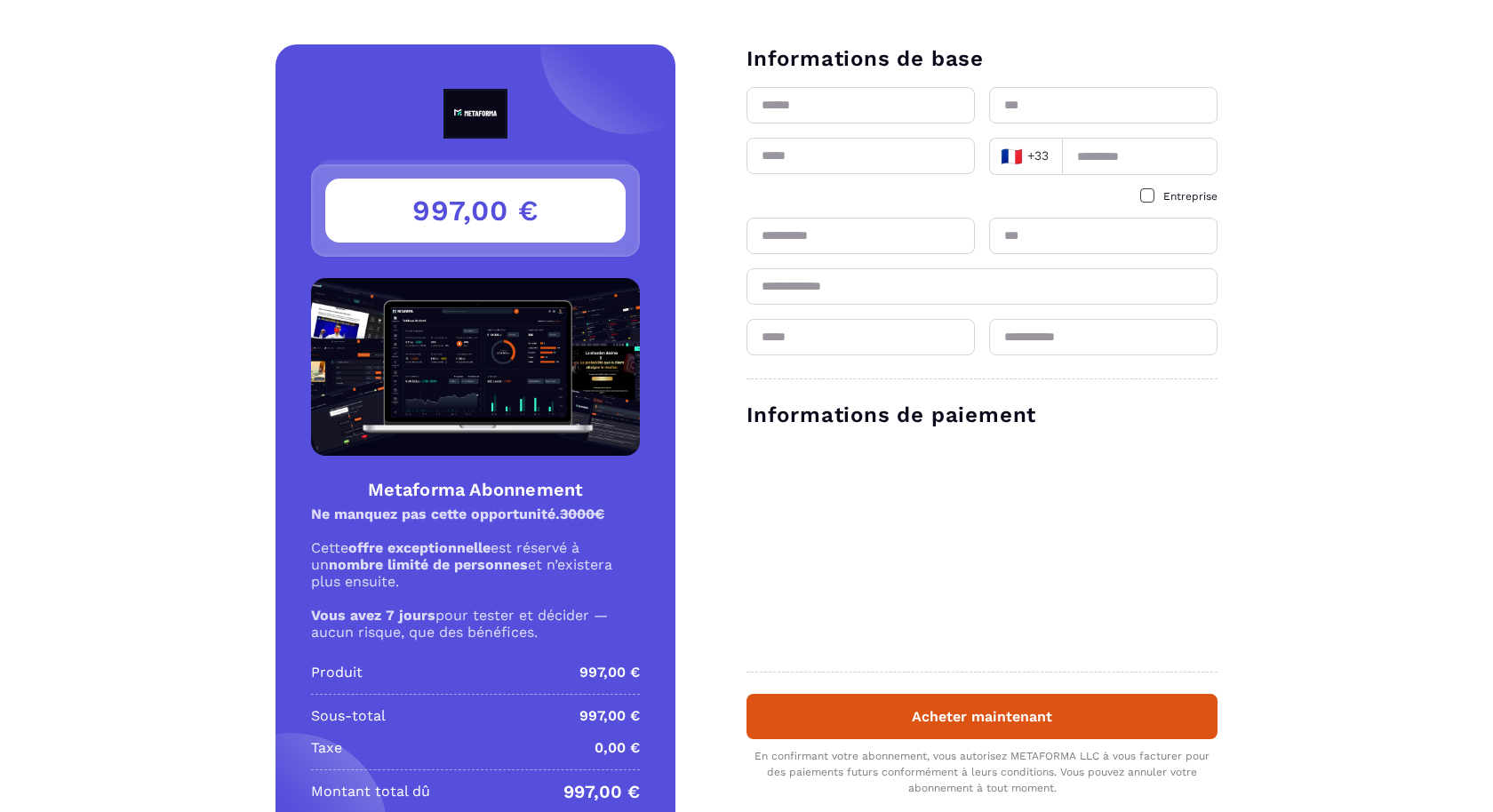
click at [831, 235] on input "text" at bounding box center [860, 236] width 228 height 37
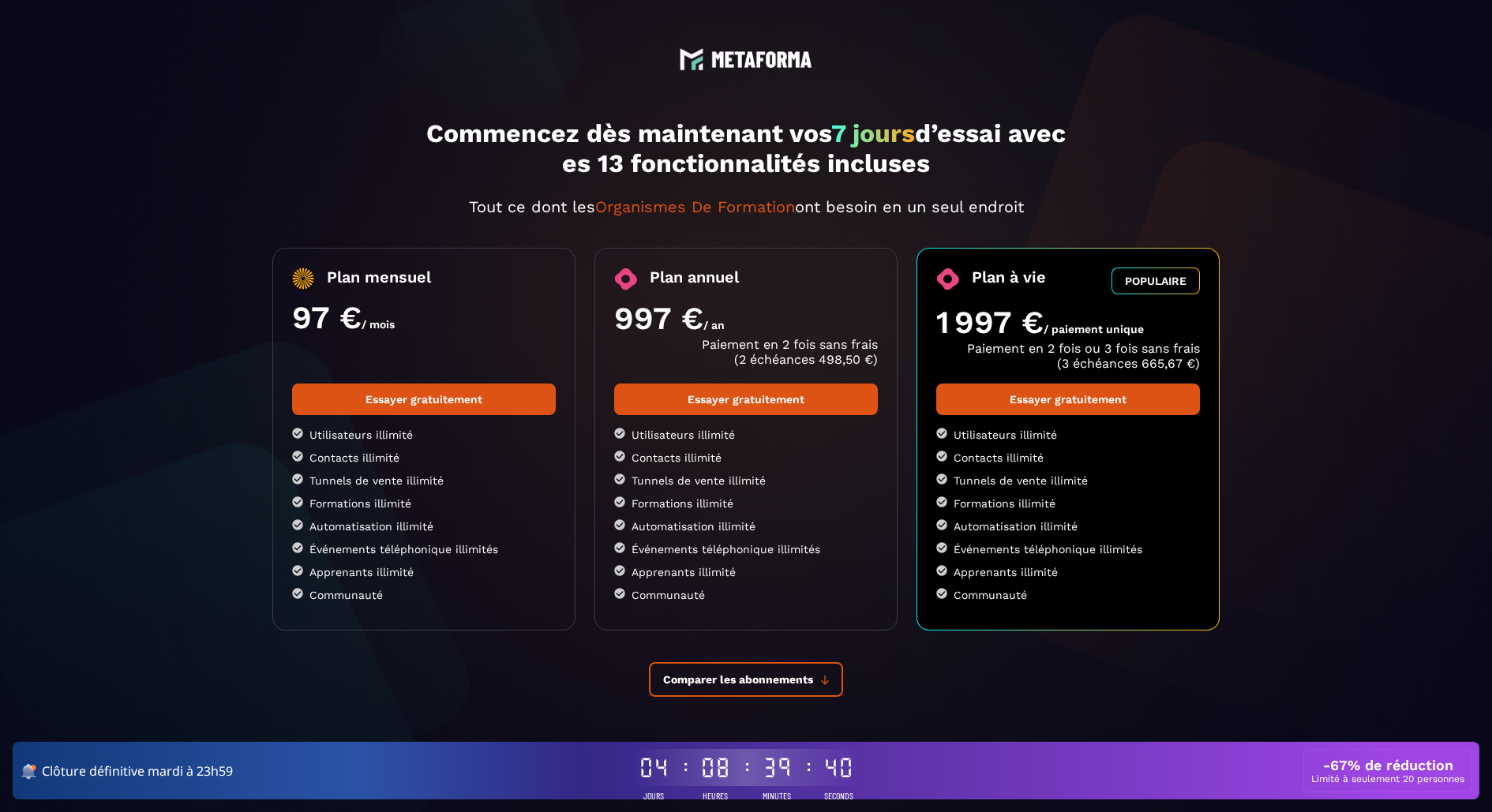
drag, startPoint x: 299, startPoint y: 271, endPoint x: 457, endPoint y: 335, distance: 170.5
click at [457, 335] on div "Plan mensuel 97 € / mois" at bounding box center [424, 302] width 264 height 68
click at [438, 314] on div "97 € / mois" at bounding box center [424, 317] width 264 height 37
drag, startPoint x: 430, startPoint y: 321, endPoint x: 282, endPoint y: 290, distance: 151.2
click at [282, 290] on div "Plan mensuel 97 € / mois Essayer gratuitement Utilisateurs illimité Contacts il…" at bounding box center [424, 439] width 303 height 382
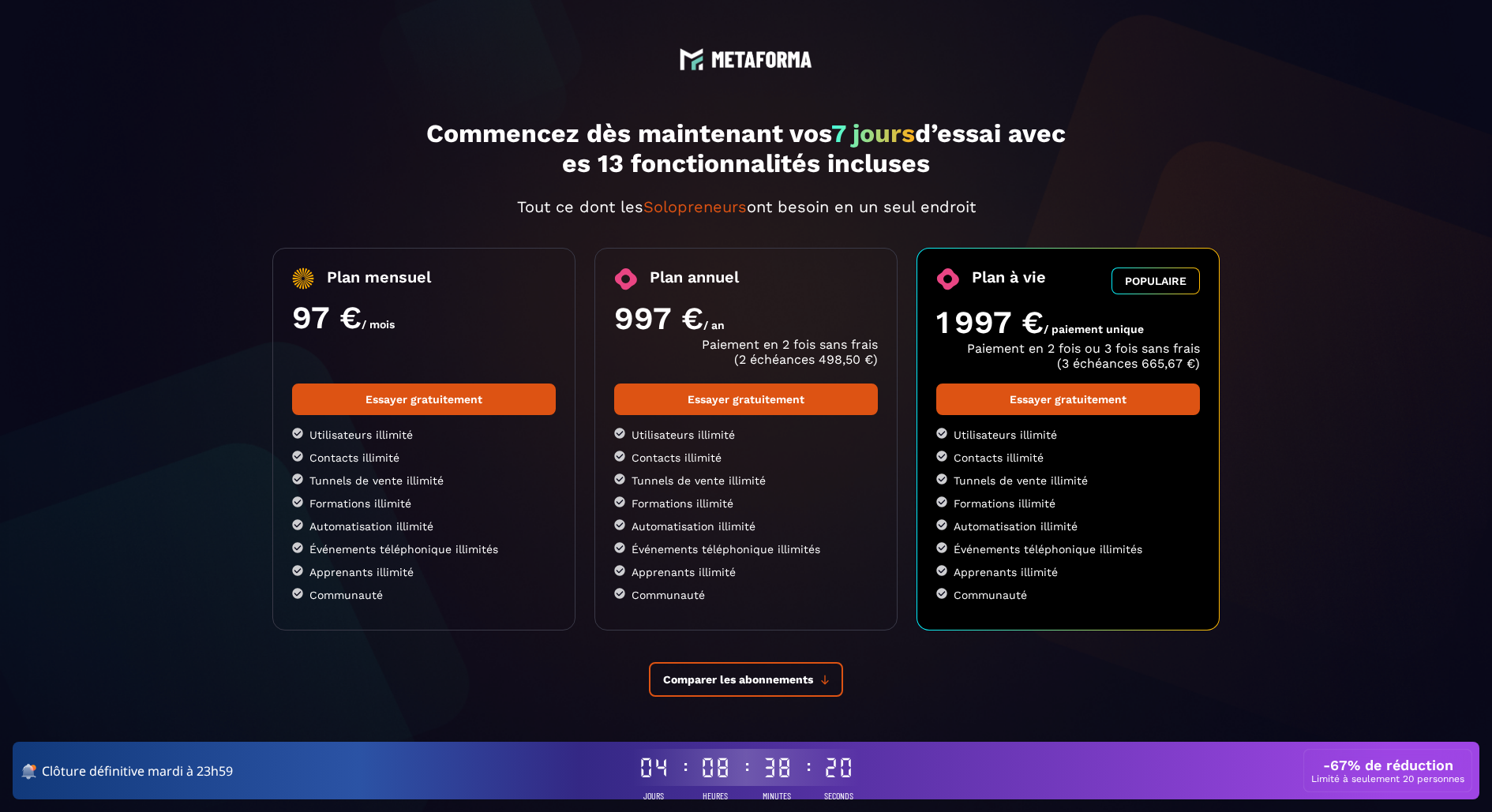
drag, startPoint x: 694, startPoint y: 342, endPoint x: 876, endPoint y: 366, distance: 183.6
click at [884, 369] on div "Plan annuel 997 € / an Paiement en 2 fois sans frais (2 échéances 498,50 €) Ess…" at bounding box center [746, 439] width 303 height 382
drag, startPoint x: 997, startPoint y: 351, endPoint x: 1119, endPoint y: 350, distance: 122.0
click at [1161, 365] on p "Paiement en 2 fois ou 3 fois sans frais (3 échéances 665,67 €)" at bounding box center [1068, 356] width 264 height 30
click at [770, 361] on p "Paiement en 2 fois sans frais (2 échéances 498,50 €)" at bounding box center [746, 352] width 264 height 30
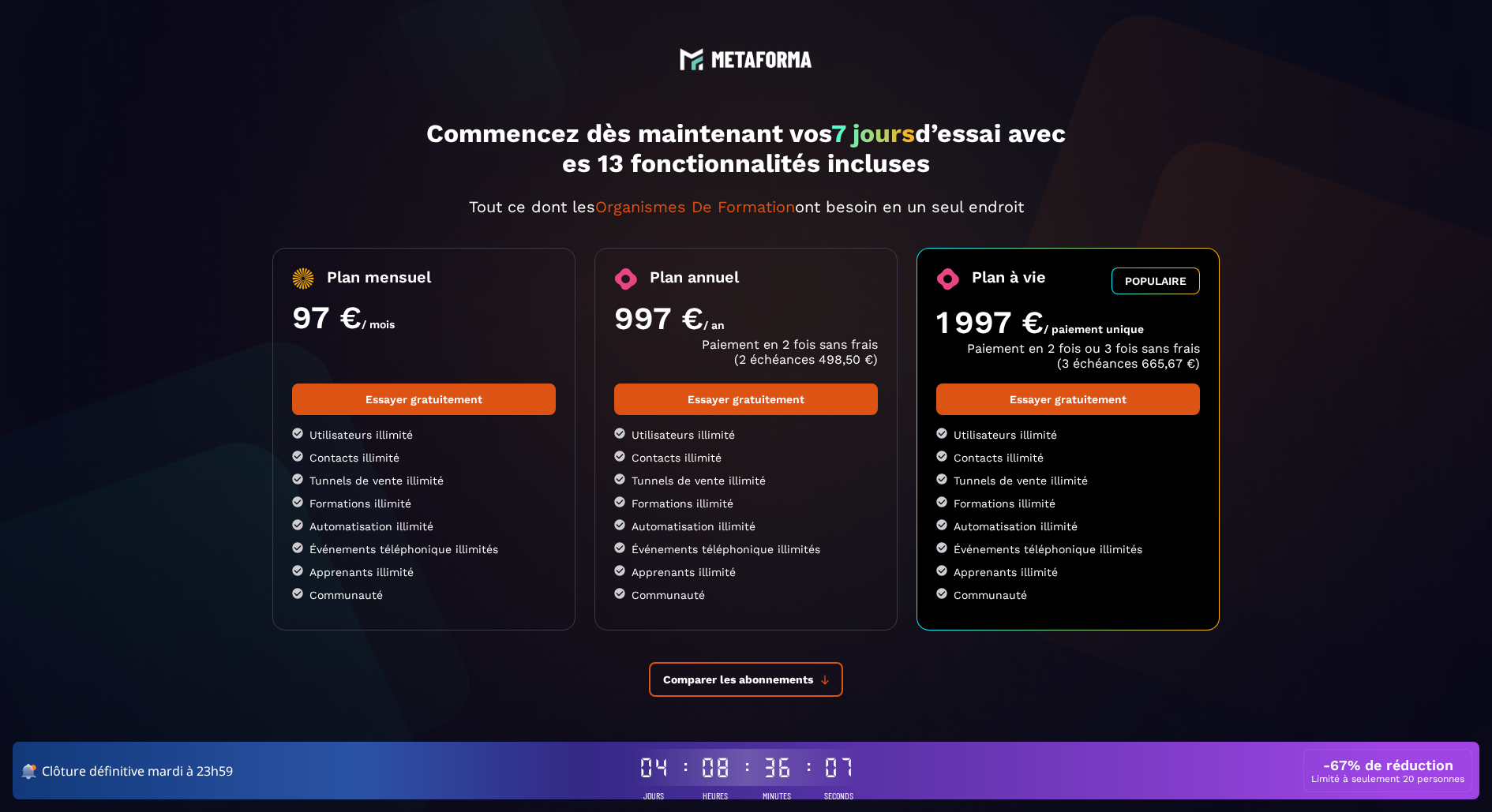
drag, startPoint x: 641, startPoint y: 435, endPoint x: 796, endPoint y: 432, distance: 155.0
click at [796, 432] on li "Utilisateurs illimité" at bounding box center [746, 435] width 264 height 14
drag, startPoint x: 668, startPoint y: 447, endPoint x: 780, endPoint y: 443, distance: 112.1
click at [780, 443] on ul "Utilisateurs illimité Contacts illimité Tunnels de vente illimité Formations il…" at bounding box center [746, 514] width 264 height 174
drag, startPoint x: 714, startPoint y: 477, endPoint x: 830, endPoint y: 473, distance: 116.1
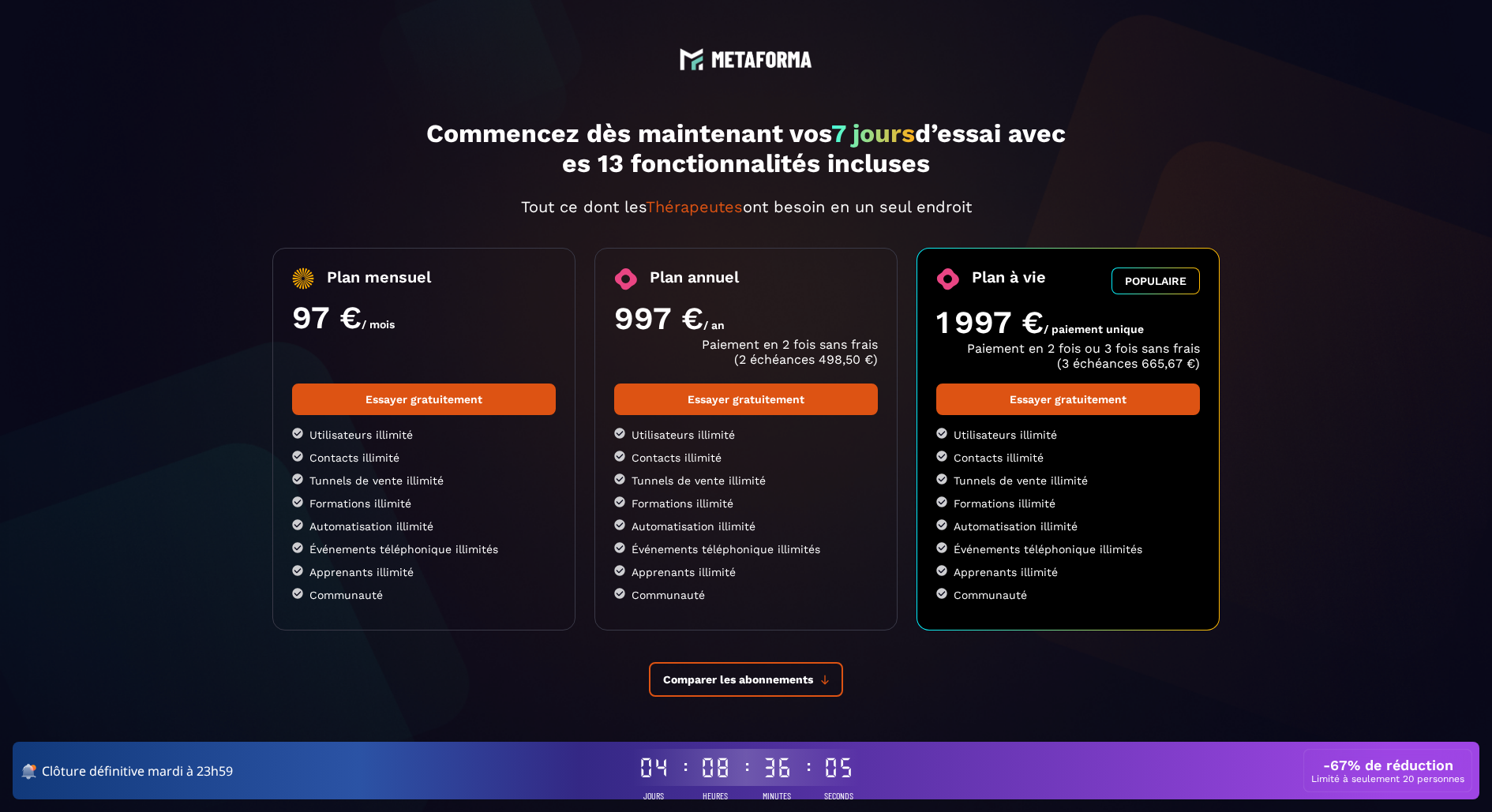
click at [830, 472] on ul "Utilisateurs illimité Contacts illimité Tunnels de vente illimité Formations il…" at bounding box center [746, 514] width 264 height 174
drag, startPoint x: 746, startPoint y: 497, endPoint x: 651, endPoint y: 412, distance: 127.5
click at [651, 412] on div "Essayer gratuitement Utilisateurs illimité Contacts illimité Tunnels de vente i…" at bounding box center [746, 497] width 264 height 228
drag, startPoint x: 805, startPoint y: 536, endPoint x: 580, endPoint y: 432, distance: 247.9
click at [580, 433] on div "Plan mensuel 97 € / mois Essayer gratuitement Utilisateurs illimité Contacts il…" at bounding box center [746, 439] width 948 height 382
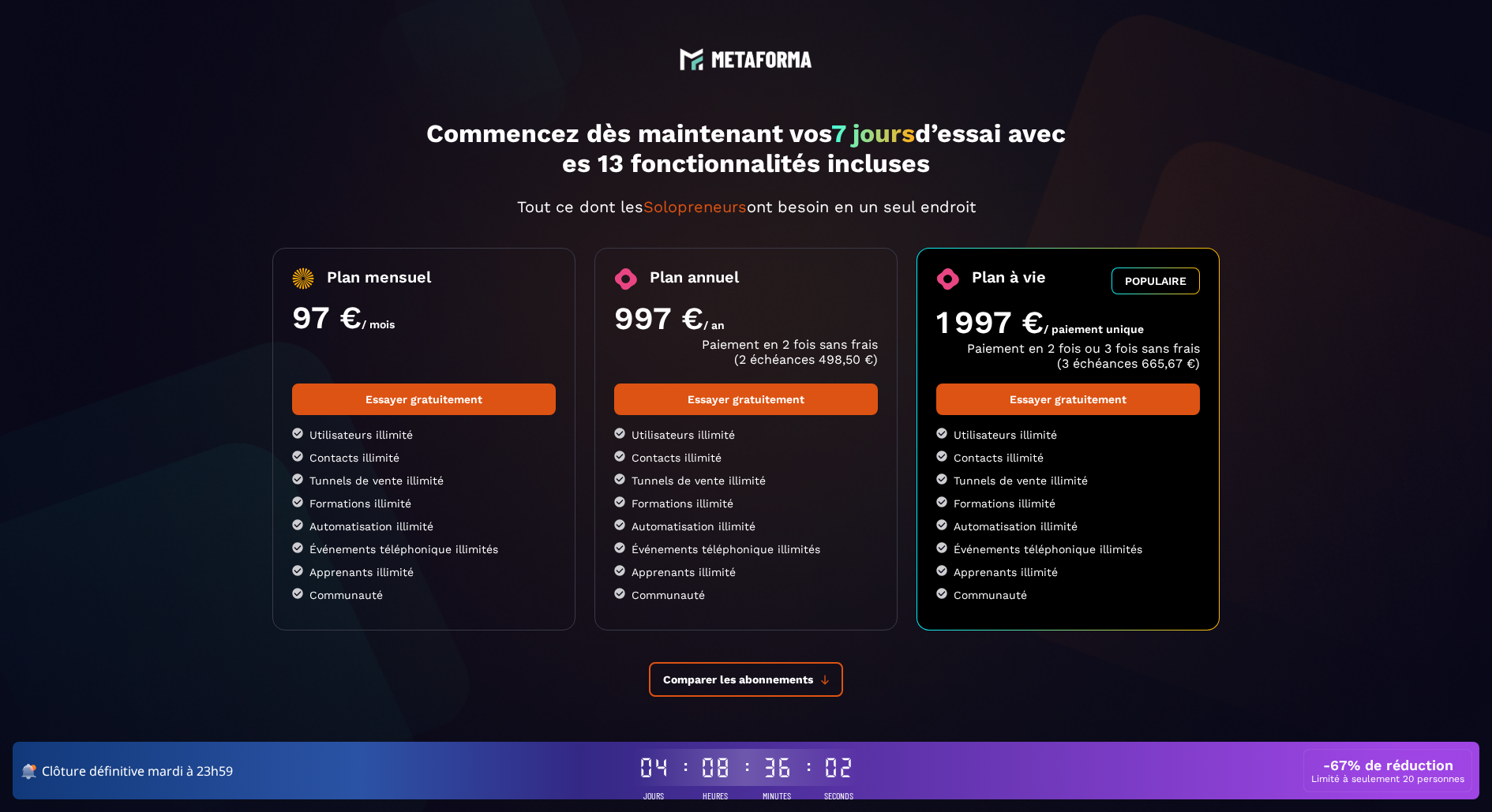
click at [816, 468] on ul "Utilisateurs illimité Contacts illimité Tunnels de vente illimité Formations il…" at bounding box center [746, 514] width 264 height 174
